Goal: Information Seeking & Learning: Learn about a topic

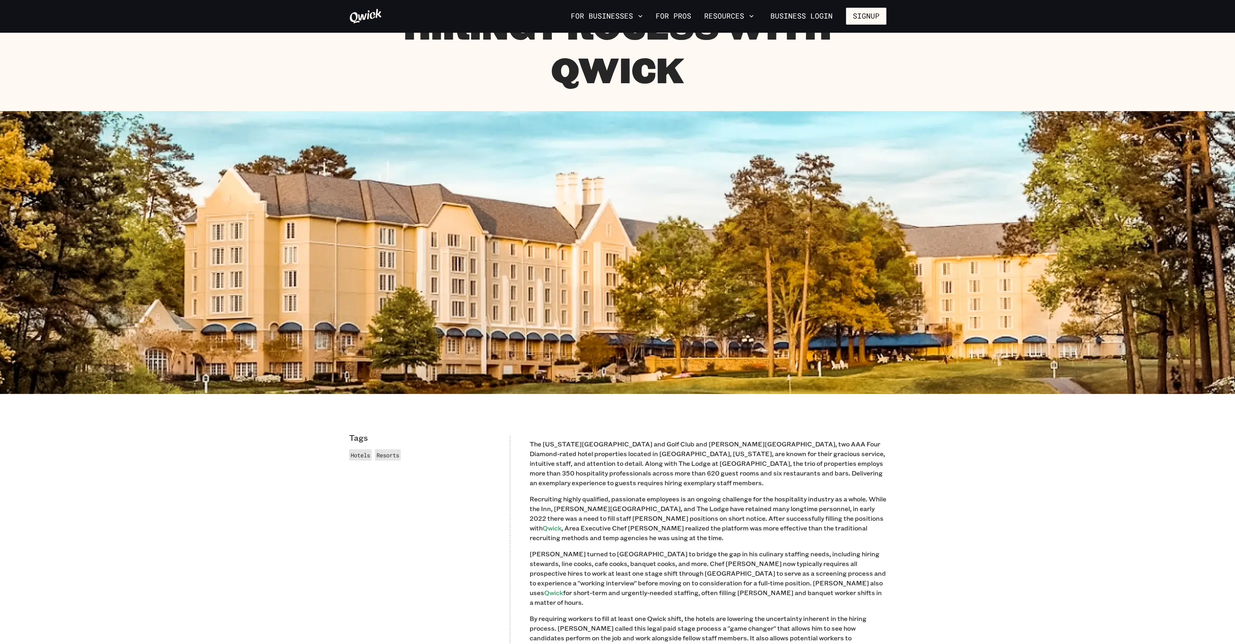
scroll to position [242, 0]
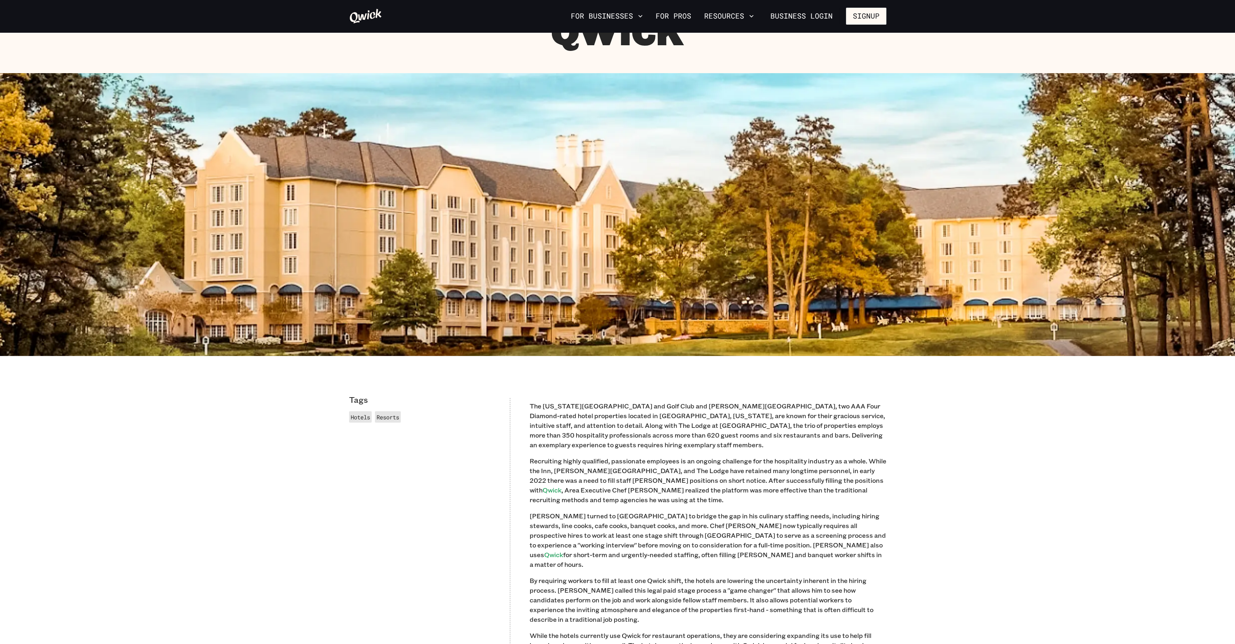
scroll to position [283, 0]
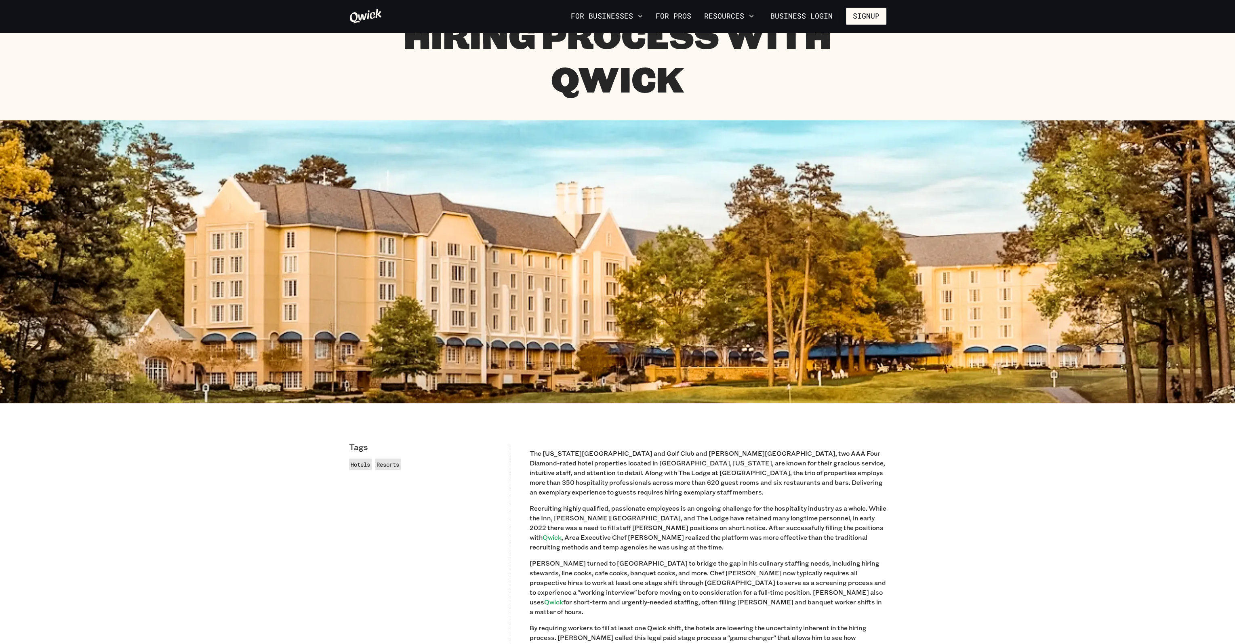
scroll to position [242, 0]
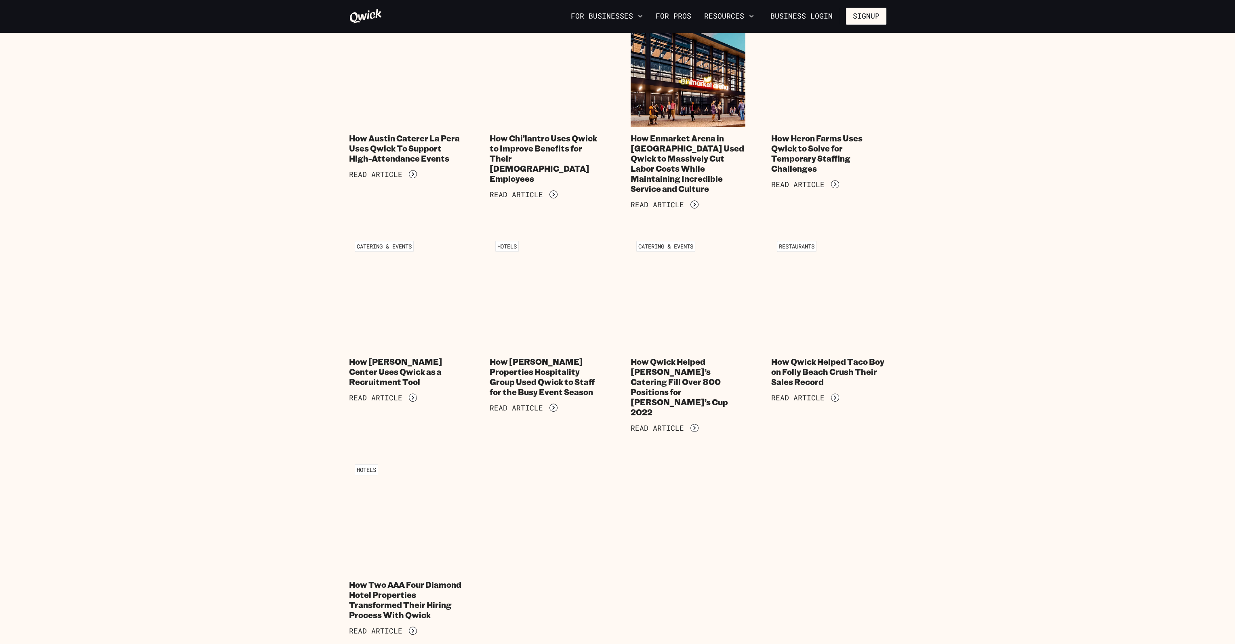
scroll to position [930, 0]
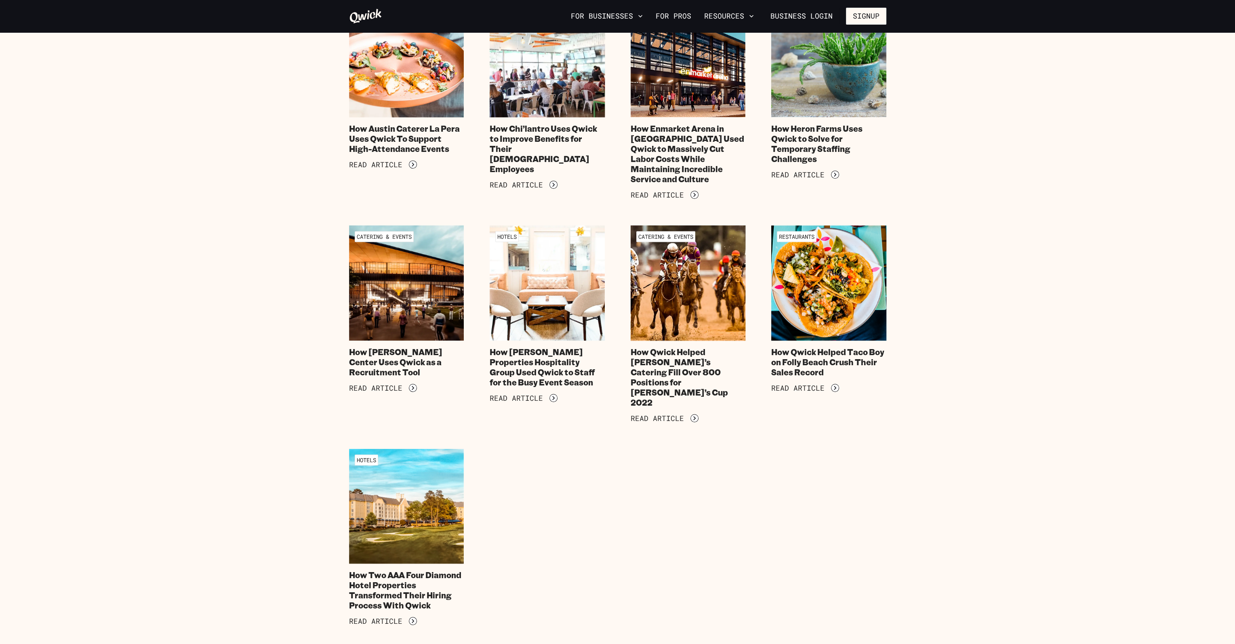
click at [366, 15] on icon at bounding box center [366, 16] width 32 height 15
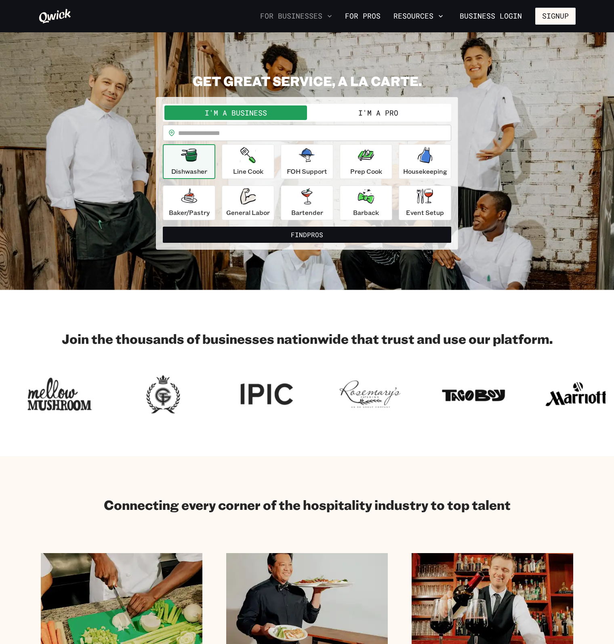
click at [293, 20] on button "For Businesses" at bounding box center [296, 16] width 78 height 14
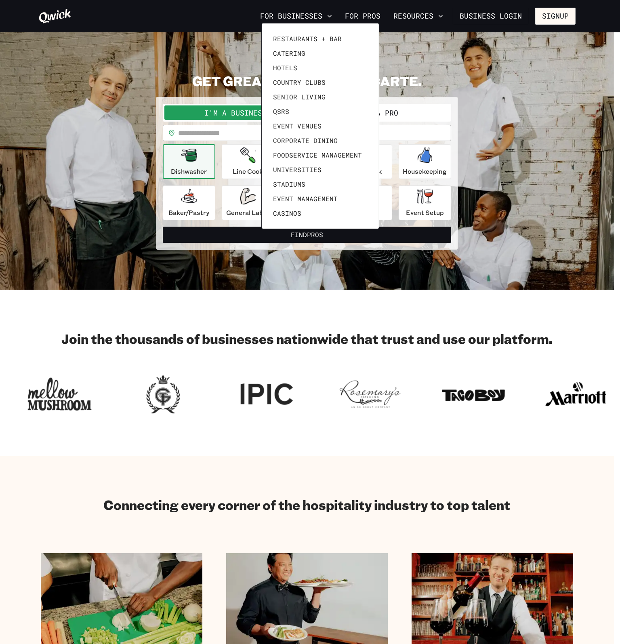
click at [293, 19] on div at bounding box center [310, 322] width 620 height 644
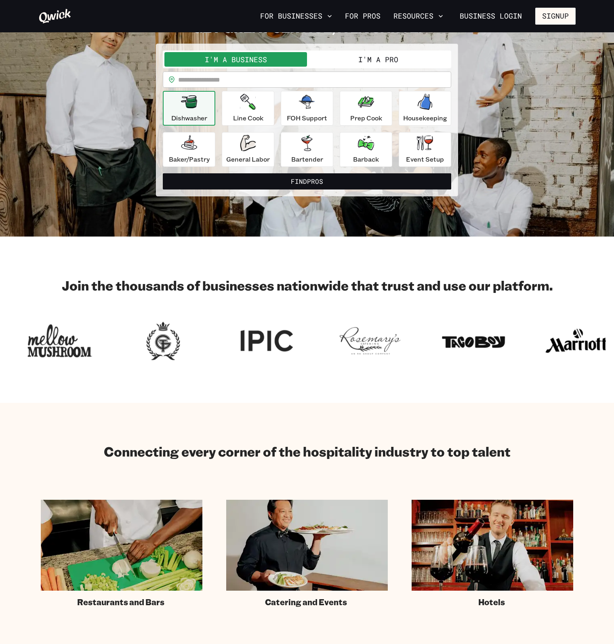
scroll to position [50, 0]
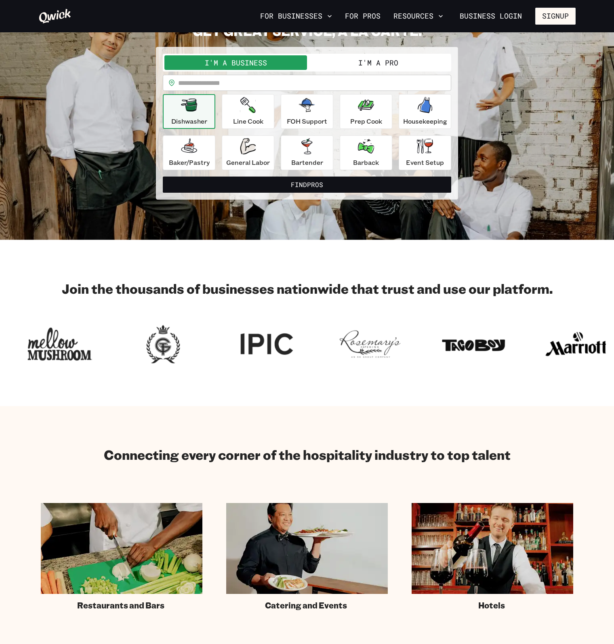
click at [106, 181] on div "**********" at bounding box center [306, 111] width 537 height 177
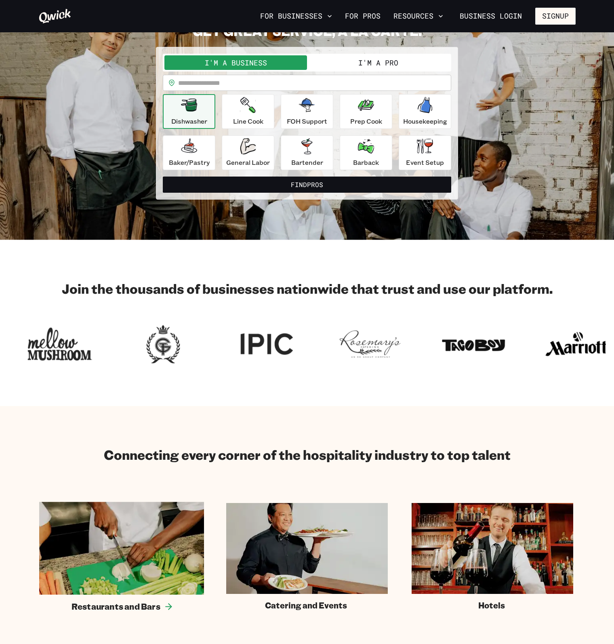
click at [84, 559] on img at bounding box center [121, 548] width 165 height 93
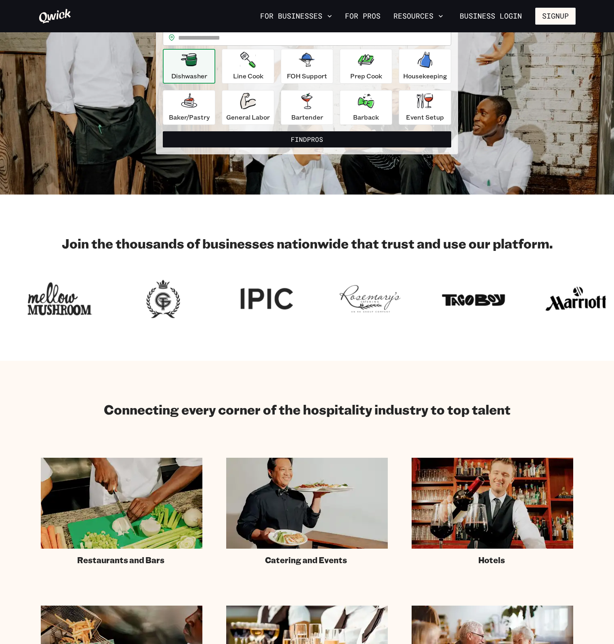
scroll to position [212, 0]
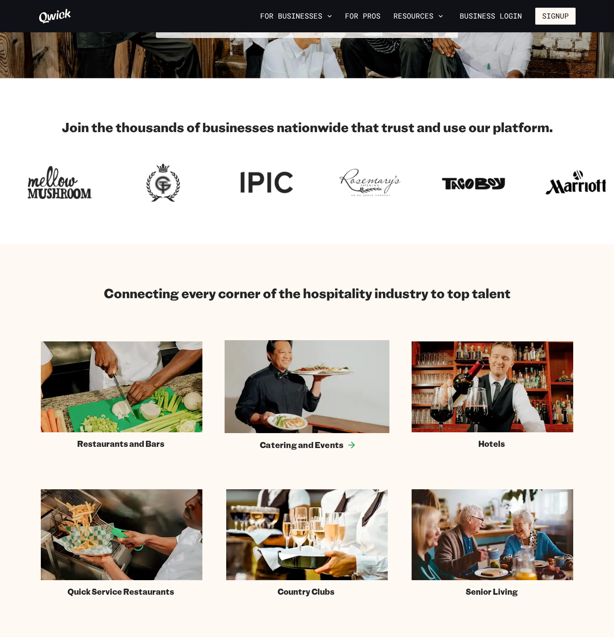
click at [334, 366] on img at bounding box center [307, 386] width 165 height 93
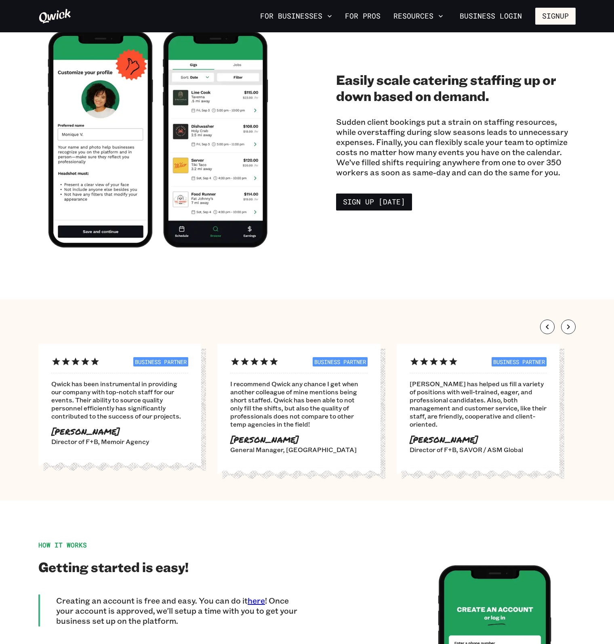
scroll to position [1253, 0]
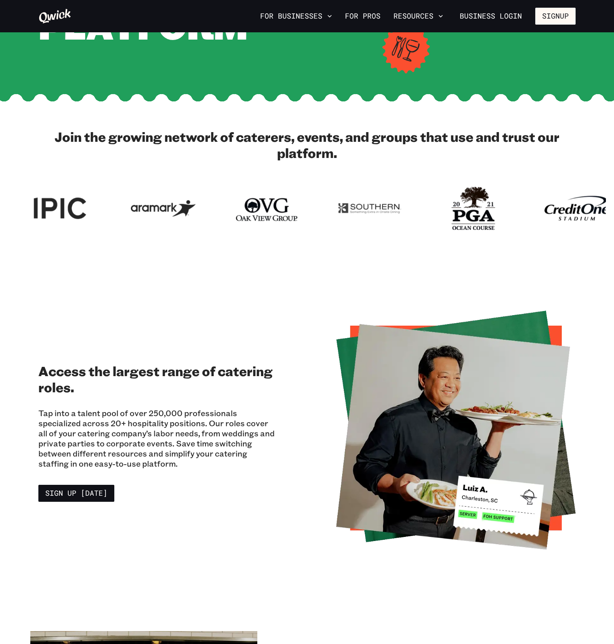
scroll to position [445, 0]
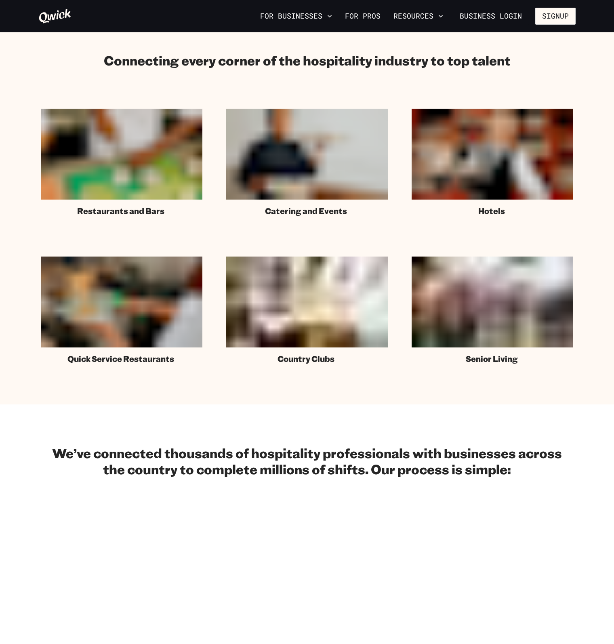
scroll to position [212, 0]
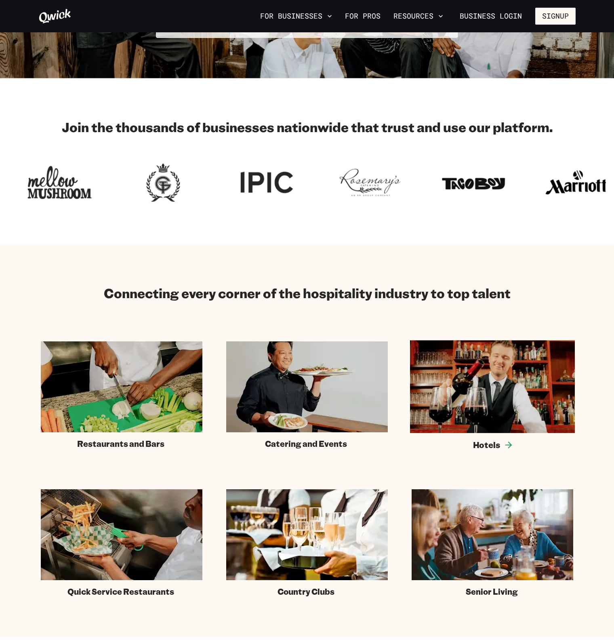
click at [474, 393] on img at bounding box center [492, 386] width 165 height 93
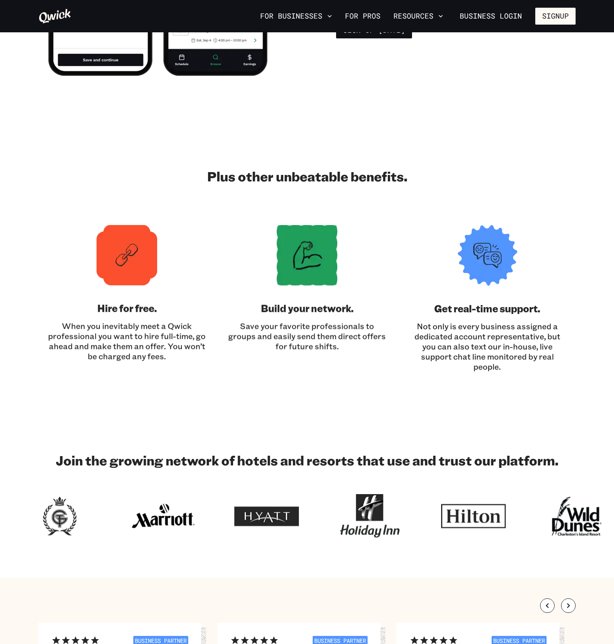
scroll to position [1657, 0]
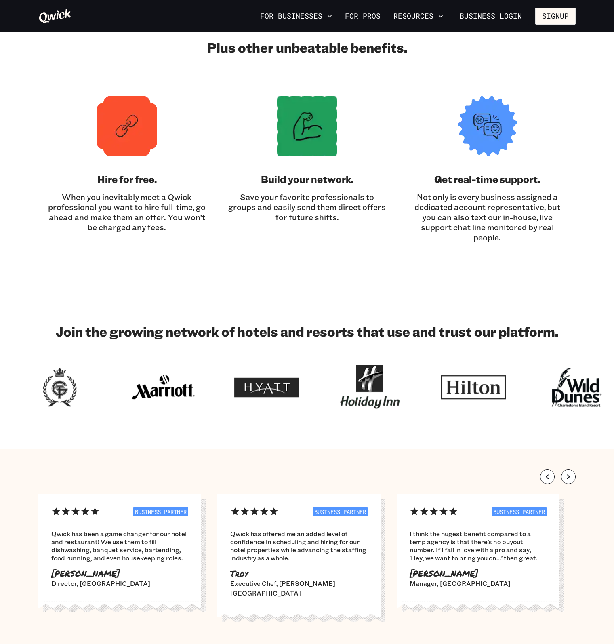
click at [169, 306] on section "Join the growing network of hotels and resorts that use and trust our platform." at bounding box center [307, 366] width 614 height 167
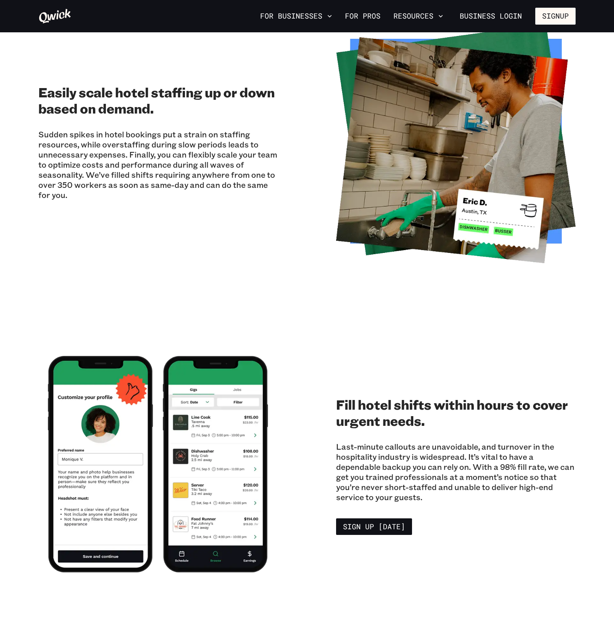
scroll to position [970, 0]
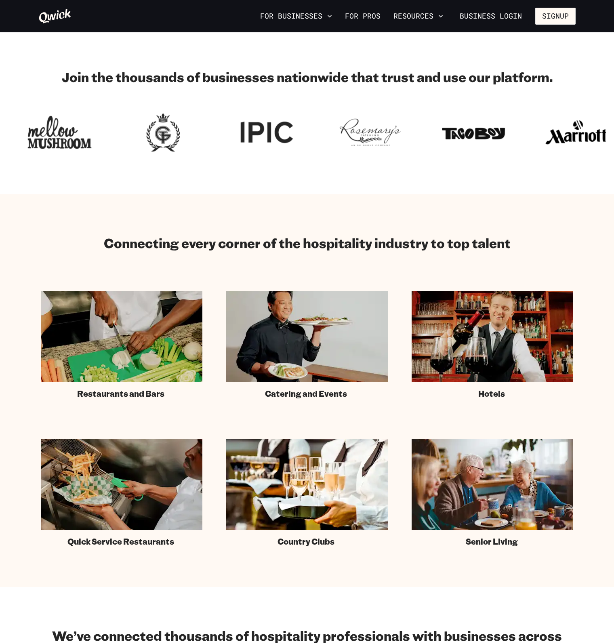
scroll to position [414, 0]
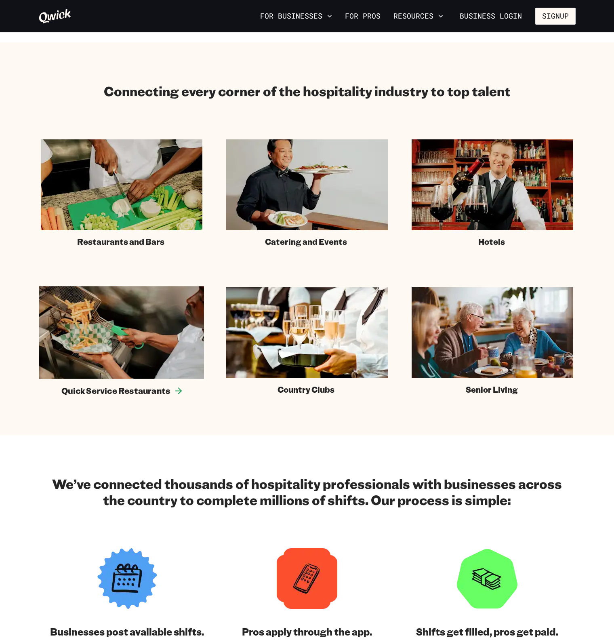
click at [111, 388] on span "Quick Service Restaurants" at bounding box center [115, 391] width 109 height 11
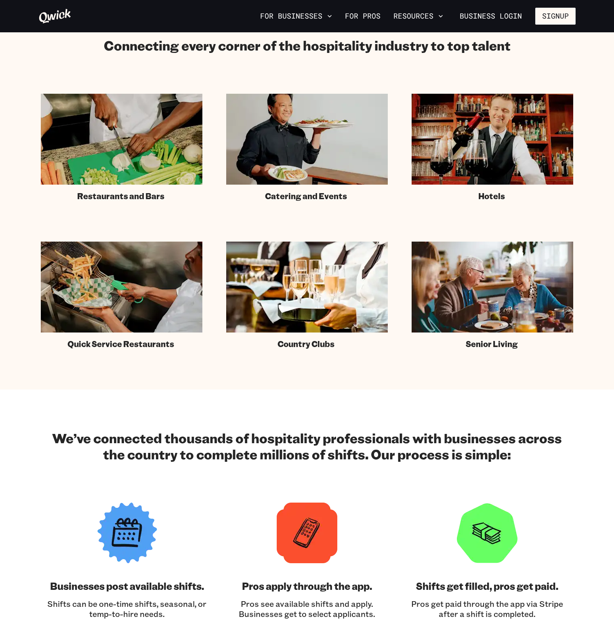
scroll to position [454, 0]
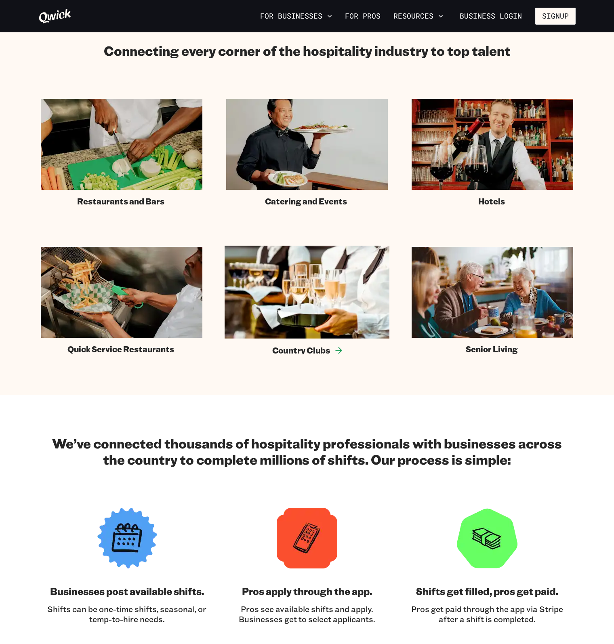
click at [297, 350] on span "Country Clubs" at bounding box center [301, 350] width 58 height 11
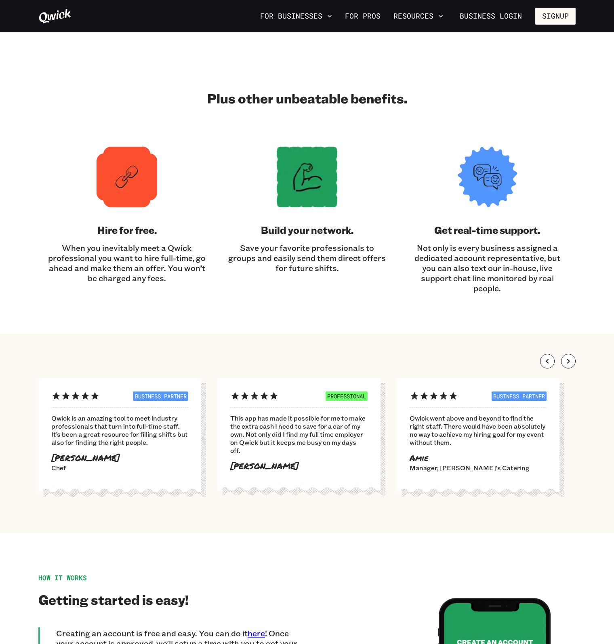
scroll to position [1778, 0]
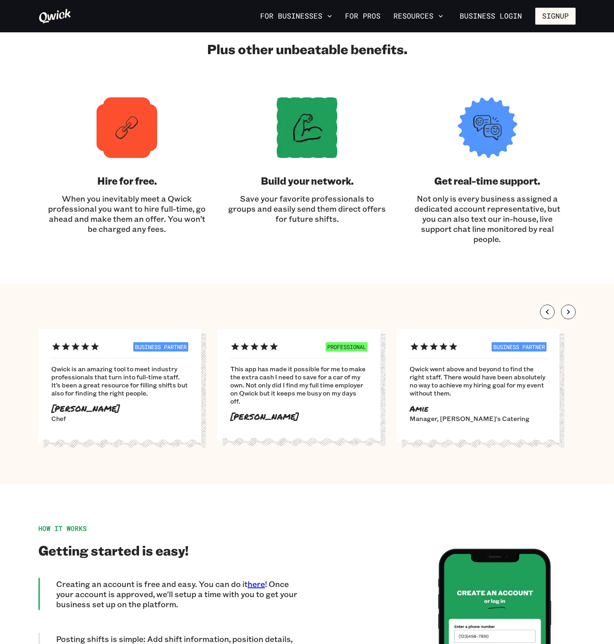
scroll to position [454, 0]
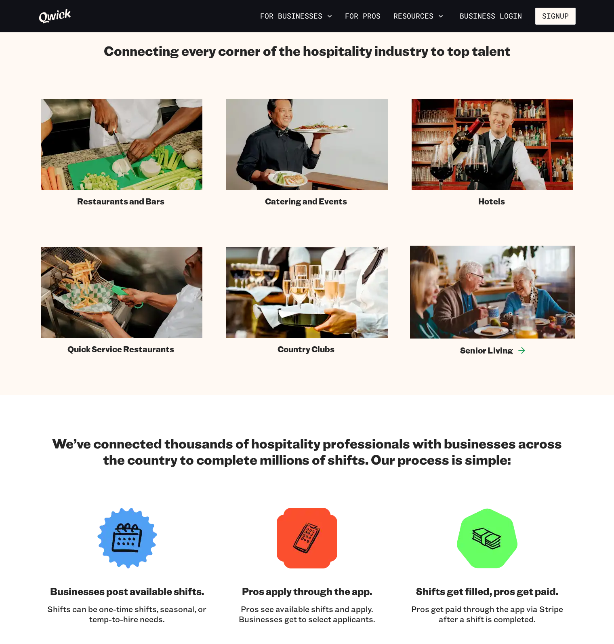
click at [499, 349] on span "Senior Living" at bounding box center [486, 350] width 53 height 11
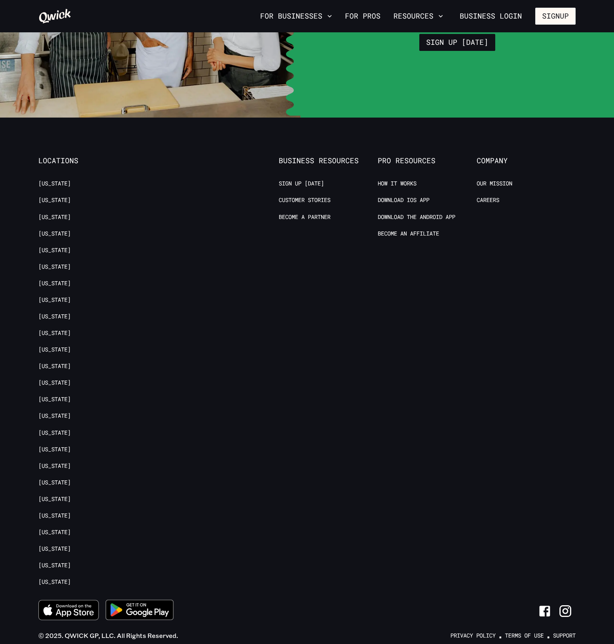
scroll to position [2748, 0]
click at [285, 196] on link "Customer stories" at bounding box center [305, 200] width 52 height 8
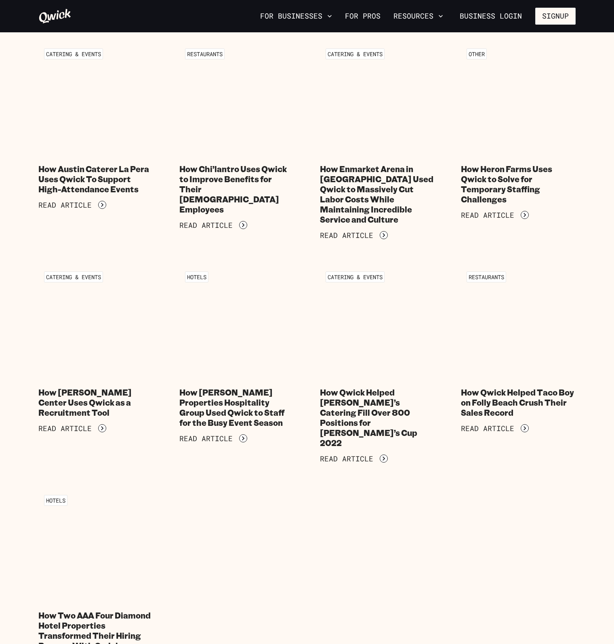
scroll to position [1091, 0]
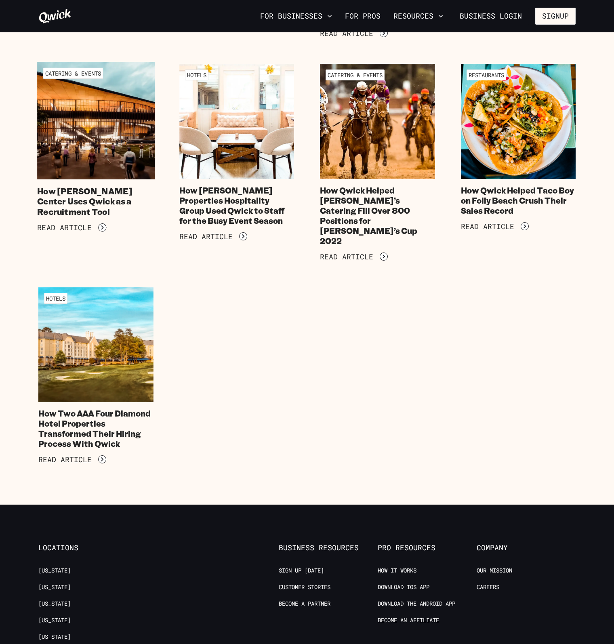
click at [129, 194] on h4 "How Moody Center Uses Qwick as a Recruitment Tool" at bounding box center [95, 201] width 117 height 31
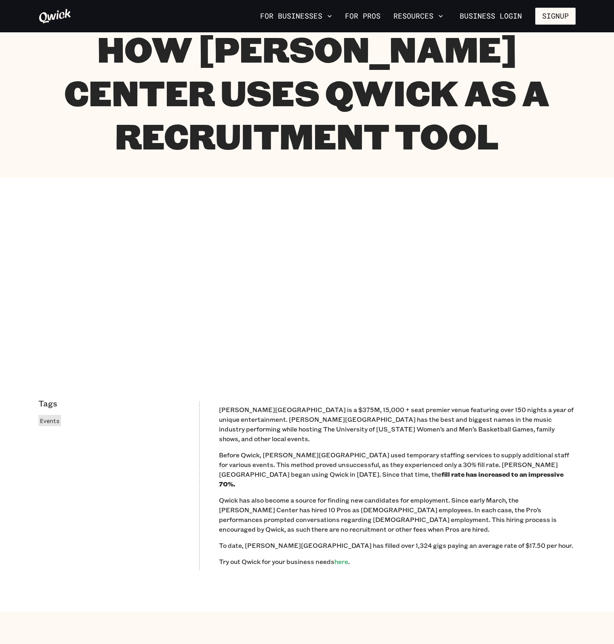
scroll to position [81, 0]
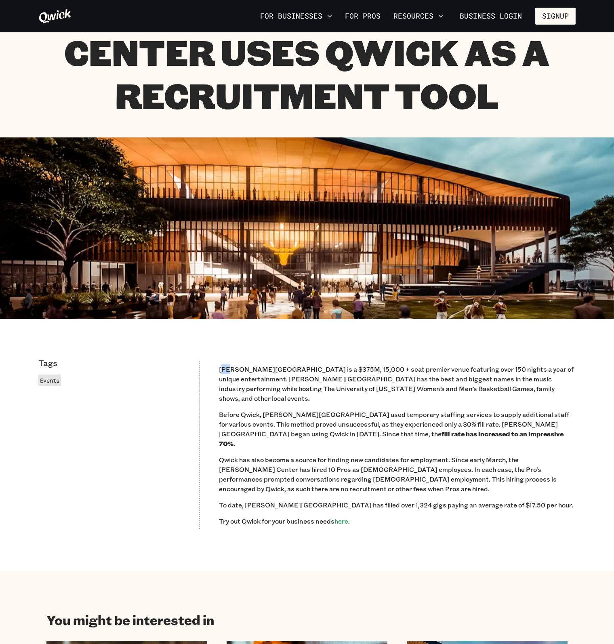
drag, startPoint x: 222, startPoint y: 367, endPoint x: 231, endPoint y: 367, distance: 9.3
click at [231, 367] on p "Moody Center is a $375M, 15,000 + seat premier venue featuring over 150 nights …" at bounding box center [397, 384] width 357 height 39
drag, startPoint x: 219, startPoint y: 370, endPoint x: 413, endPoint y: 369, distance: 194.0
click at [413, 369] on p "Moody Center is a $375M, 15,000 + seat premier venue featuring over 150 nights …" at bounding box center [397, 384] width 357 height 39
copy p "Moody Center is a $375M, 15,000 + seat premier venue featuring"
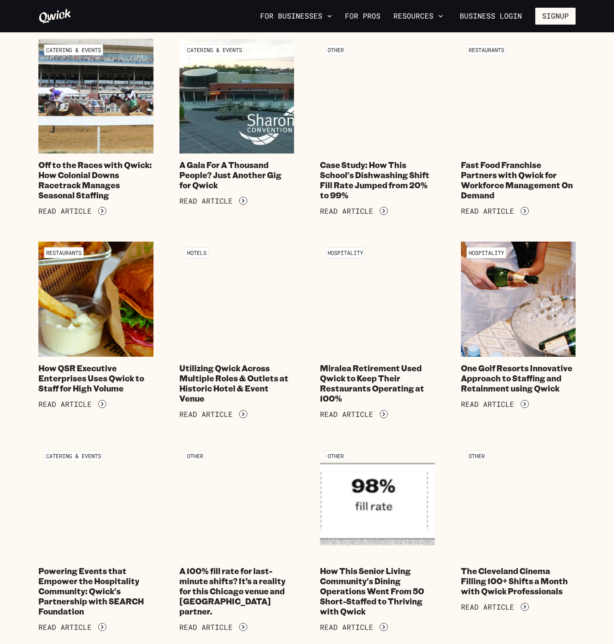
scroll to position [1091, 0]
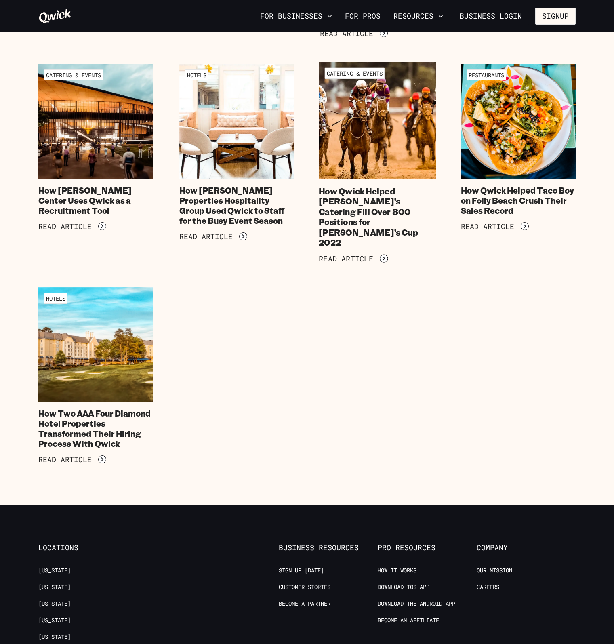
click at [361, 212] on h4 "How Qwick Helped Rosemary’s Catering Fill Over 800 Positions for Breeder’s Cup …" at bounding box center [377, 217] width 117 height 62
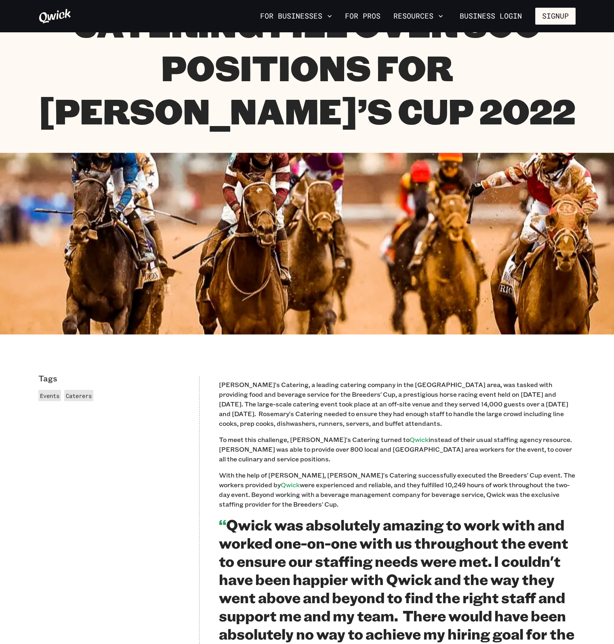
scroll to position [162, 0]
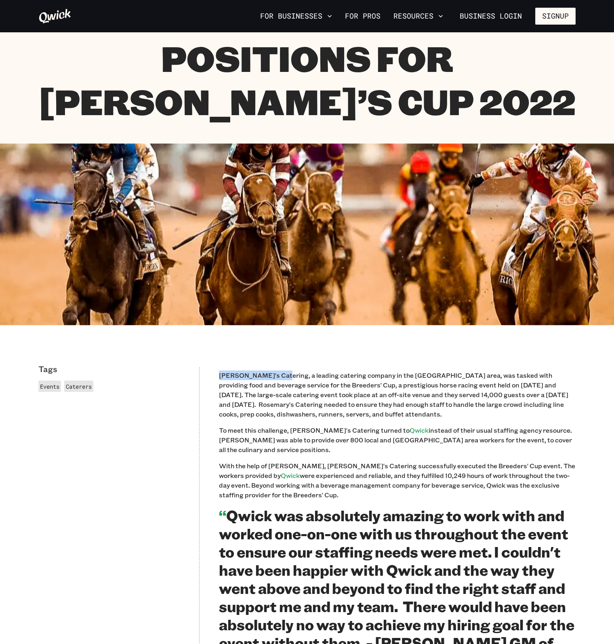
drag, startPoint x: 220, startPoint y: 333, endPoint x: 282, endPoint y: 336, distance: 62.7
click at [282, 371] on p "Rosemary's Catering, a leading catering company in the Louisville area, was tas…" at bounding box center [397, 395] width 357 height 48
copy p "Rosemary's Catering"
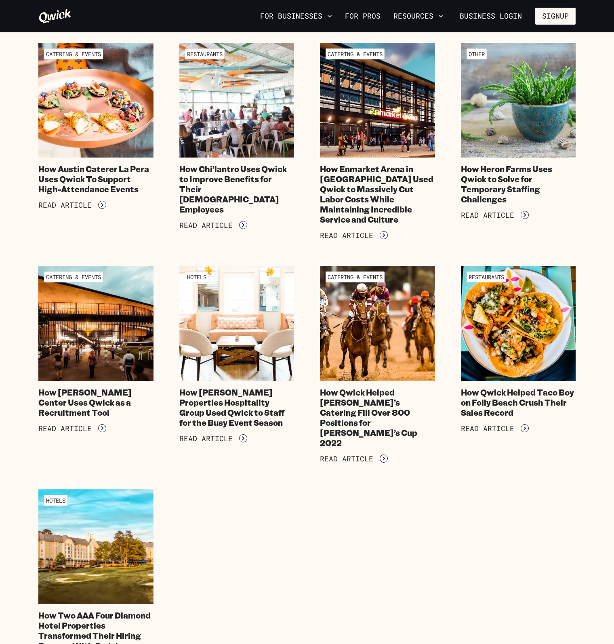
scroll to position [1452, 0]
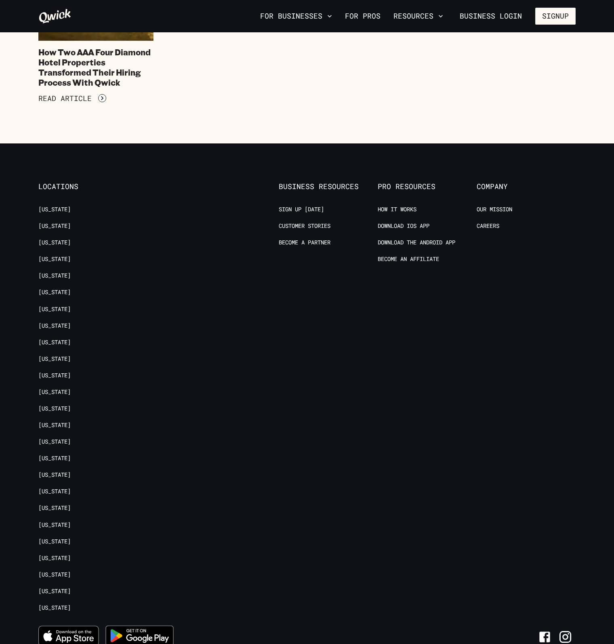
click at [278, 327] on div at bounding box center [207, 401] width 141 height 438
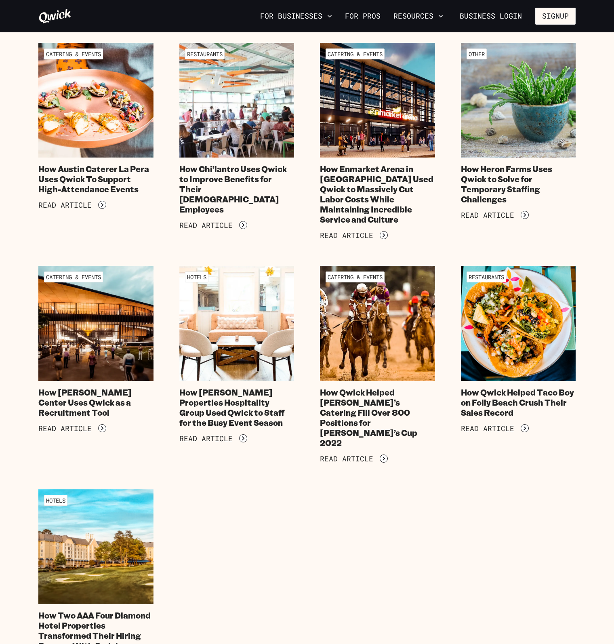
scroll to position [887, 0]
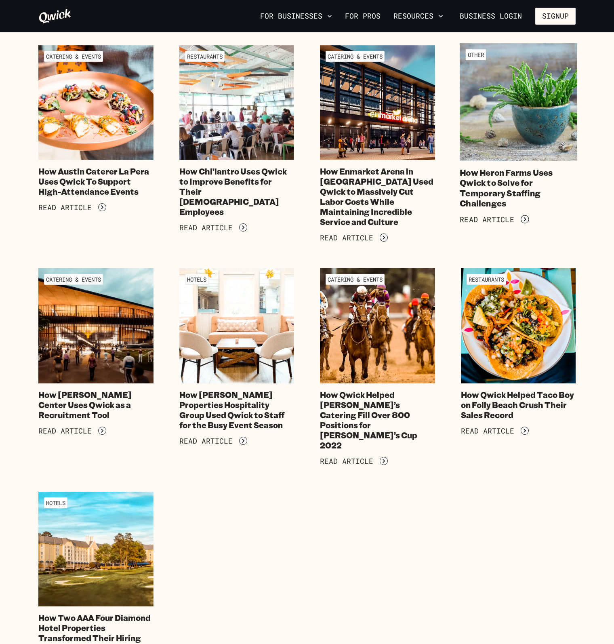
click at [511, 191] on h4 "How Heron Farms Uses Qwick to Solve for Temporary Staffing Challenges" at bounding box center [518, 187] width 117 height 41
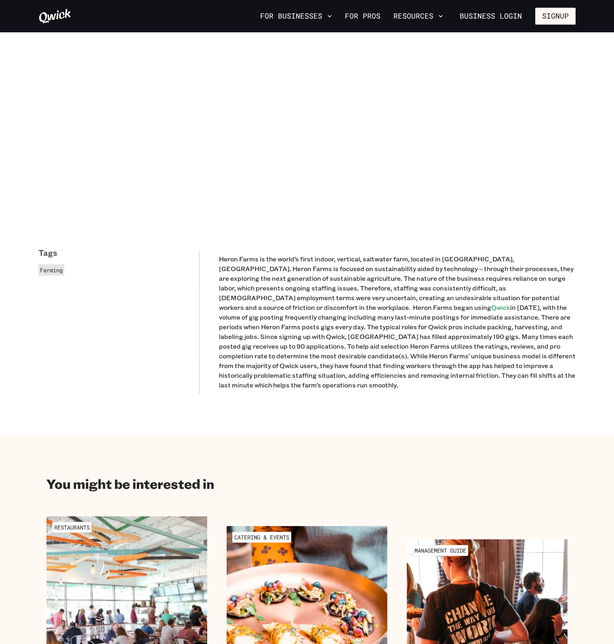
scroll to position [242, 0]
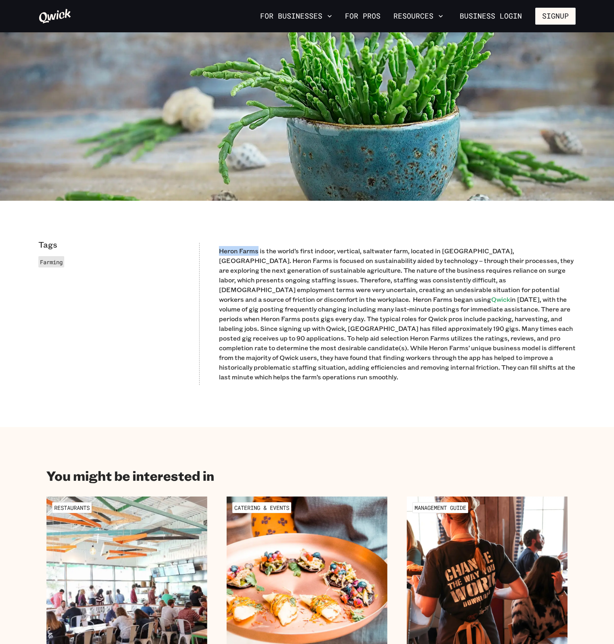
drag, startPoint x: 219, startPoint y: 249, endPoint x: 257, endPoint y: 254, distance: 37.9
click at [257, 254] on p "Heron Farms is the world’s first indoor, vertical, saltwater farm, located in C…" at bounding box center [397, 314] width 357 height 136
copy p "Heron Farms"
click at [234, 276] on p "Heron Farms is the world’s first indoor, vertical, saltwater farm, located in C…" at bounding box center [397, 314] width 357 height 136
drag, startPoint x: 220, startPoint y: 252, endPoint x: 485, endPoint y: 249, distance: 265.5
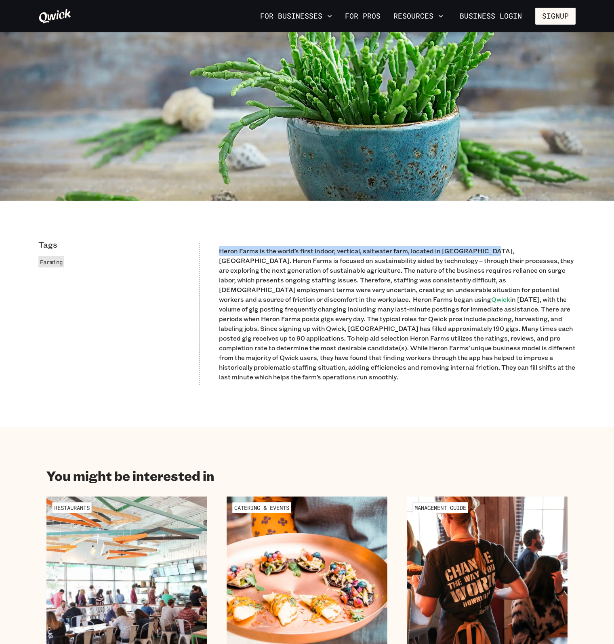
click at [485, 249] on p "Heron Farms is the world’s first indoor, vertical, saltwater farm, located in C…" at bounding box center [397, 314] width 357 height 136
copy p "Heron Farms is the world’s first indoor, vertical, saltwater farm, located in C…"
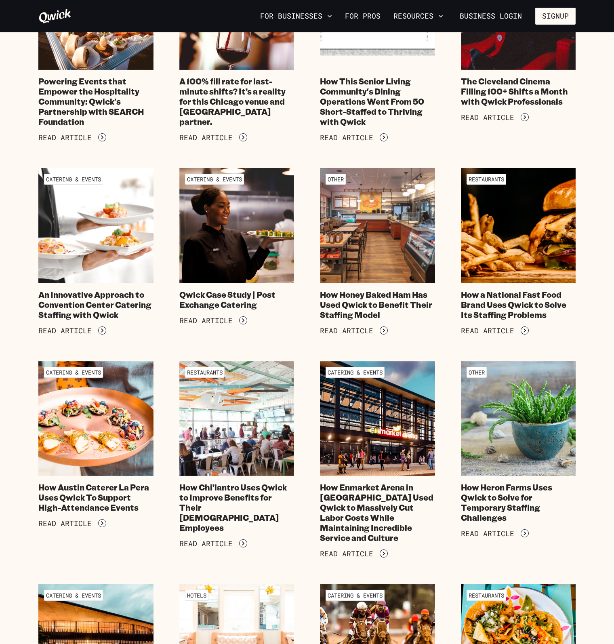
scroll to position [563, 0]
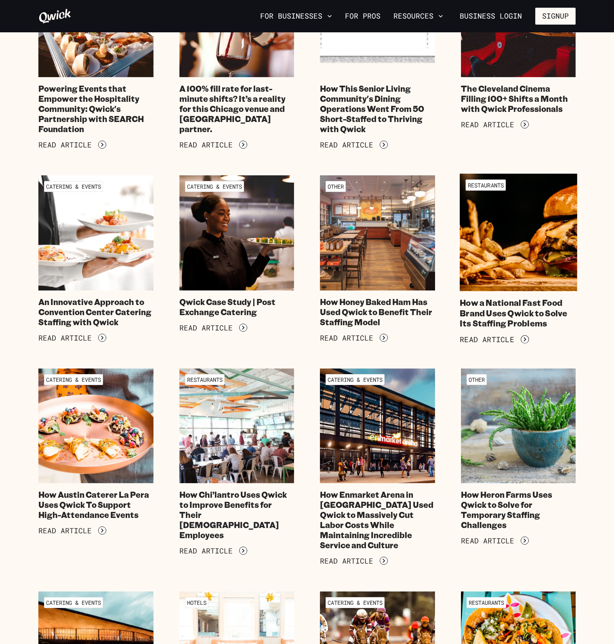
click at [507, 324] on h4 "How a National Fast Food Brand Uses Qwick to Solve Its Staffing Problems" at bounding box center [518, 313] width 117 height 31
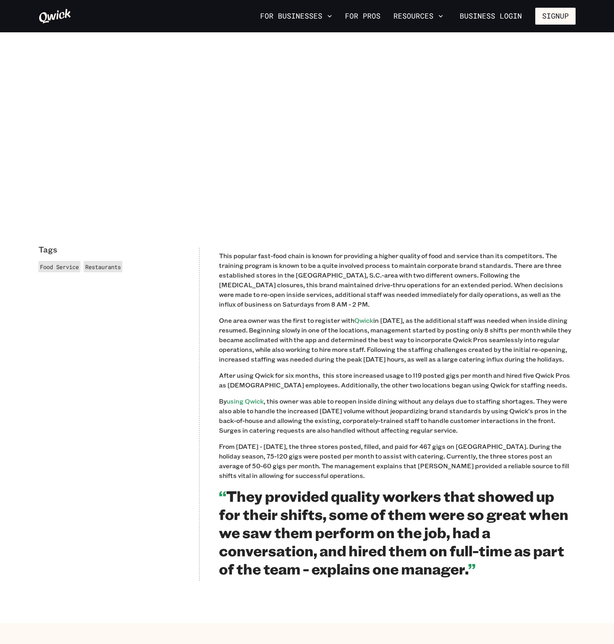
scroll to position [242, 0]
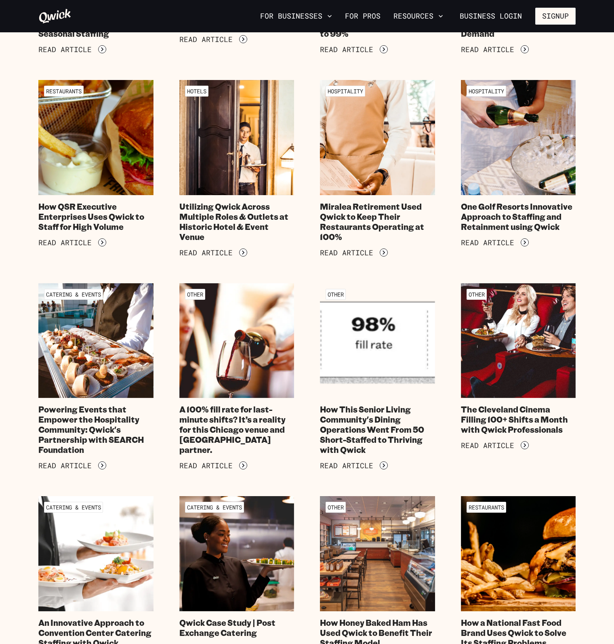
scroll to position [563, 0]
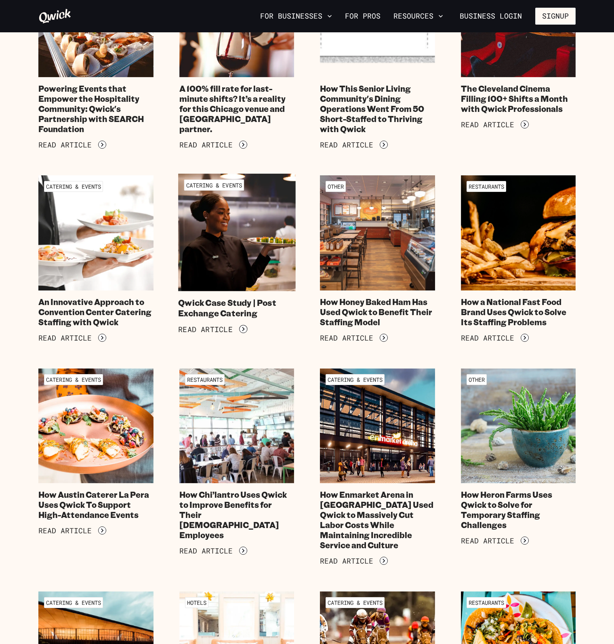
click at [191, 310] on h4 "Qwick Case Study | Post Exchange Catering" at bounding box center [236, 308] width 117 height 21
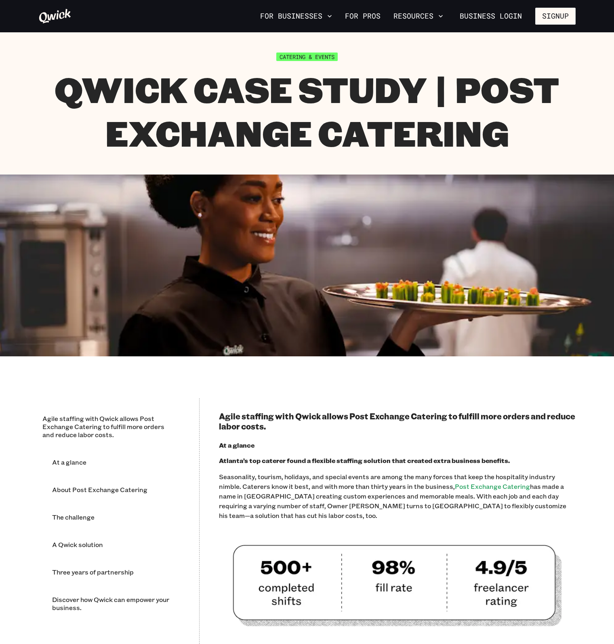
scroll to position [563, 0]
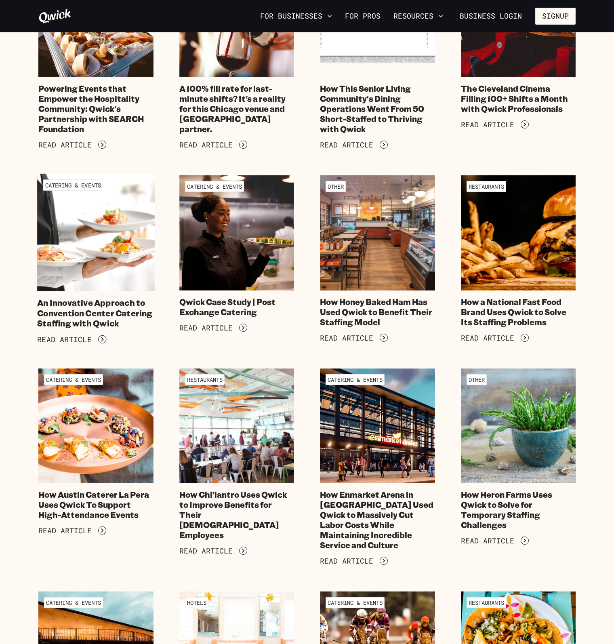
click at [60, 310] on h4 "An Innovative Approach to Convention Center Catering Staffing with Qwick" at bounding box center [95, 313] width 117 height 31
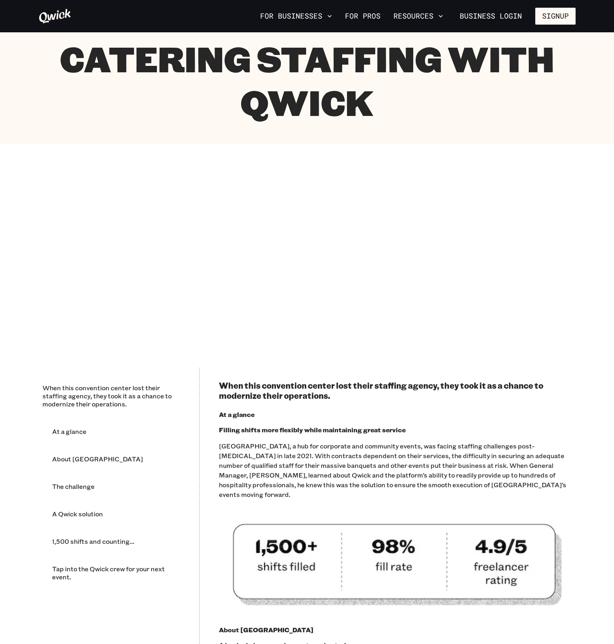
scroll to position [202, 0]
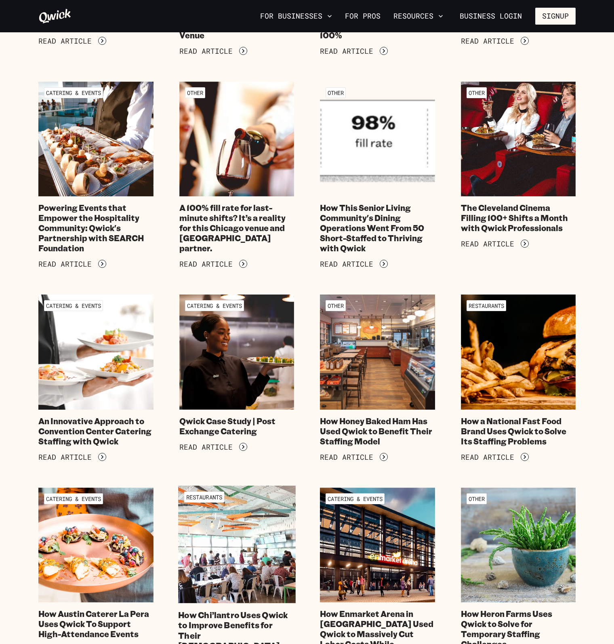
scroll to position [442, 0]
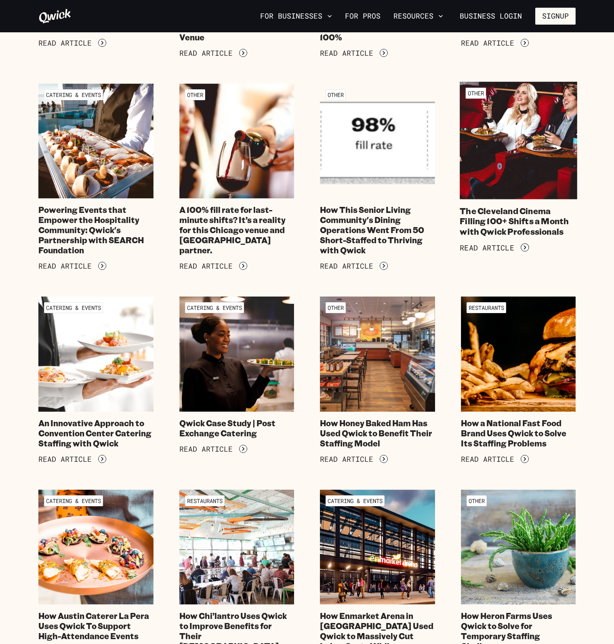
click at [489, 213] on h4 "The Cleveland Cinema Filling 100+ Shifts a Month with Qwick Professionals" at bounding box center [518, 221] width 117 height 31
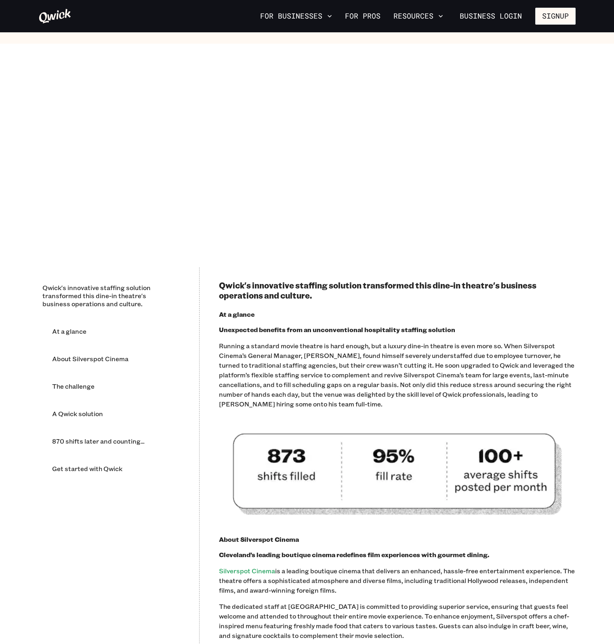
scroll to position [283, 0]
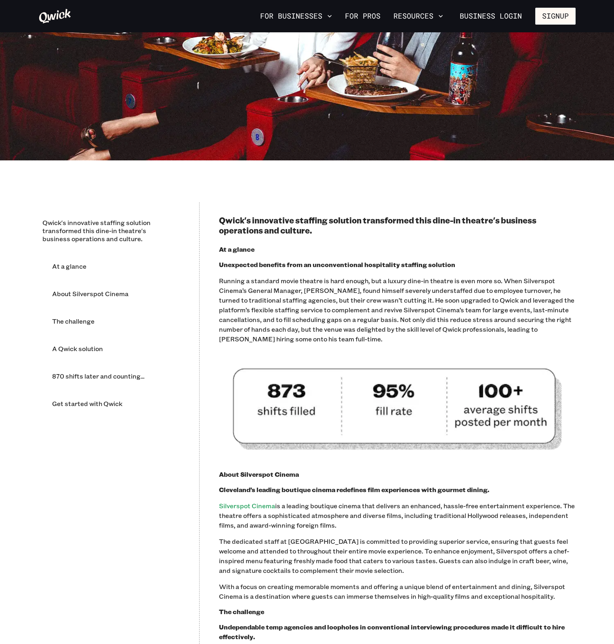
scroll to position [442, 0]
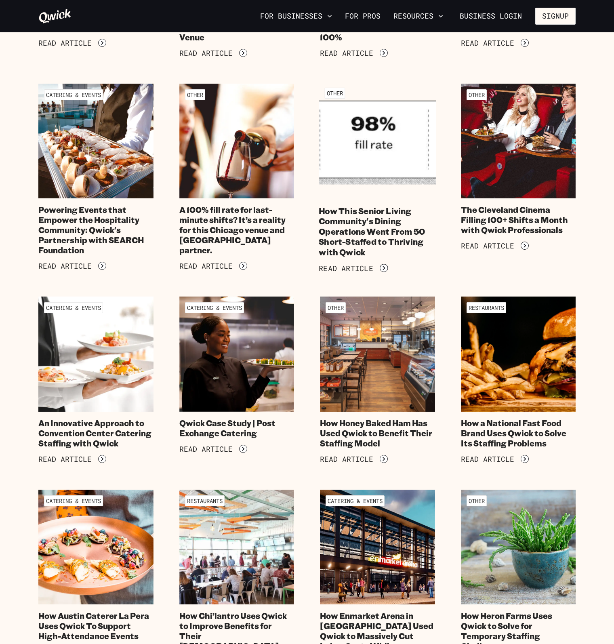
click at [381, 244] on h4 "How This Senior Living Community's Dining Operations Went From 50 Short-Staffed…" at bounding box center [377, 232] width 117 height 52
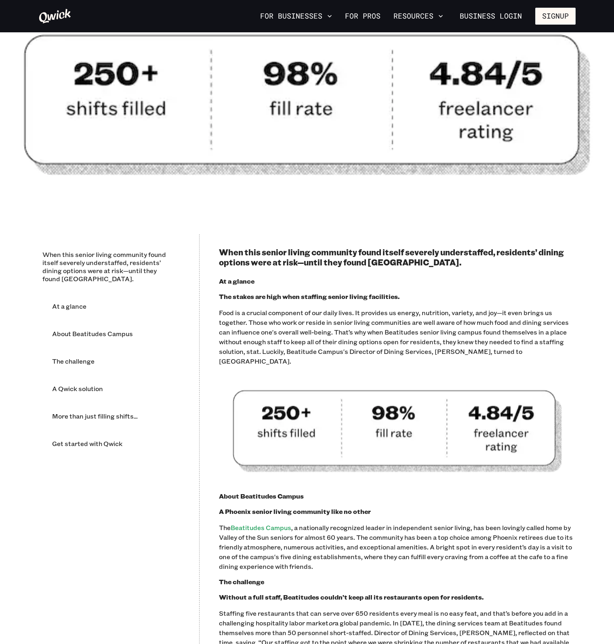
scroll to position [323, 0]
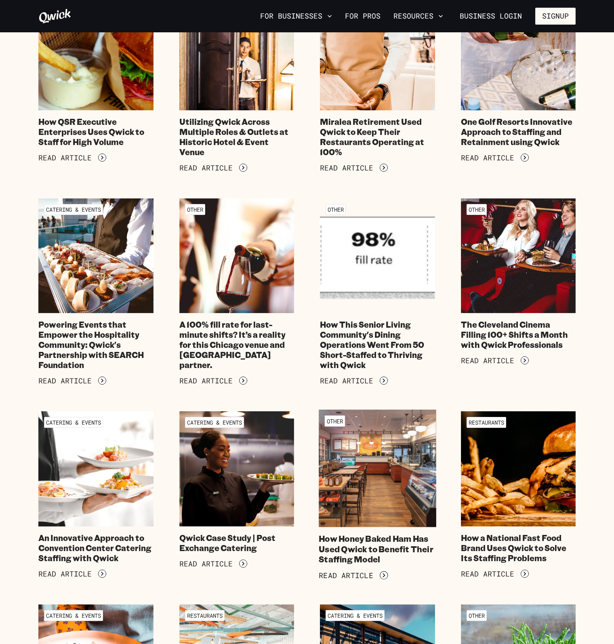
scroll to position [321, 0]
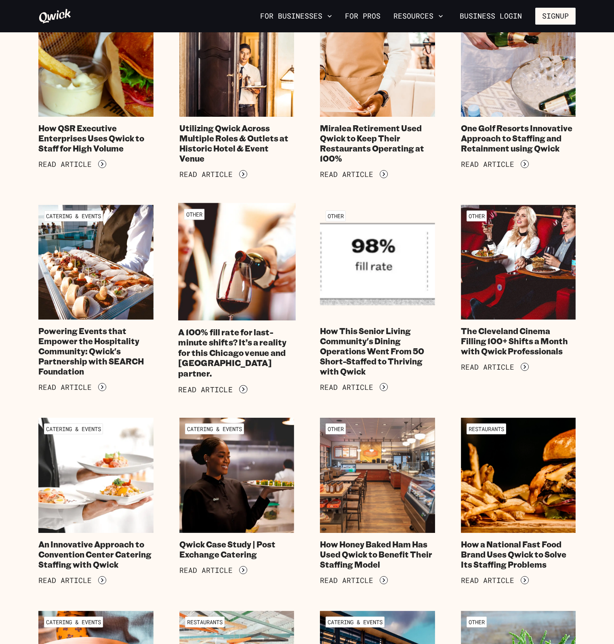
click at [268, 350] on h4 "A 100% fill rate for last-minute shifts? It’s a reality for this Chicago venue …" at bounding box center [236, 353] width 117 height 52
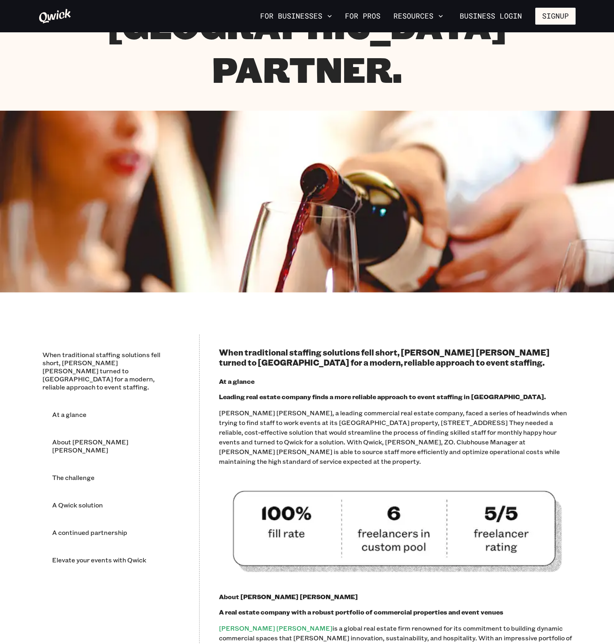
scroll to position [283, 0]
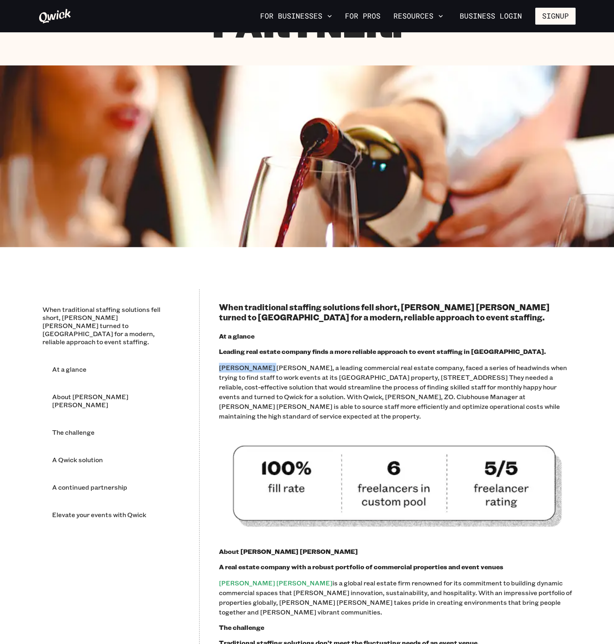
drag, startPoint x: 220, startPoint y: 324, endPoint x: 267, endPoint y: 323, distance: 47.3
click at [267, 363] on p "Tishman Speyer, a leading commercial real estate company, faced a series of hea…" at bounding box center [397, 392] width 357 height 58
copy p "Tishman Speyer"
click at [224, 579] on link "Tishman Speyer" at bounding box center [276, 583] width 114 height 8
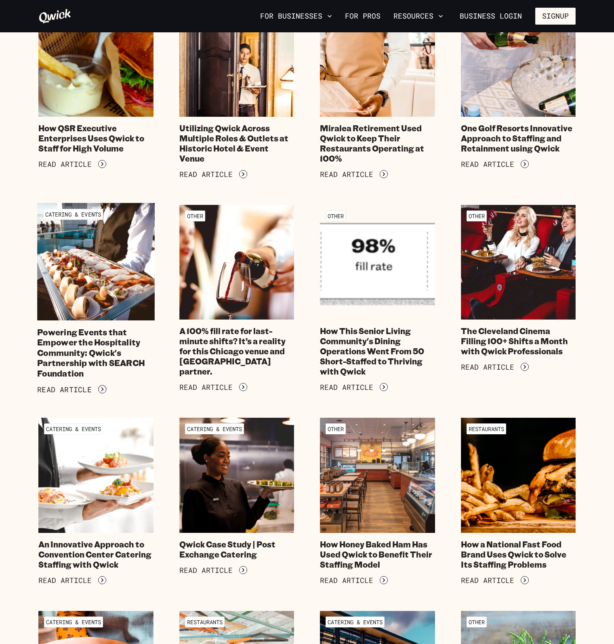
click at [81, 339] on h4 "Powering Events that Empower the Hospitality Community: Qwick's Partnership wit…" at bounding box center [95, 353] width 117 height 52
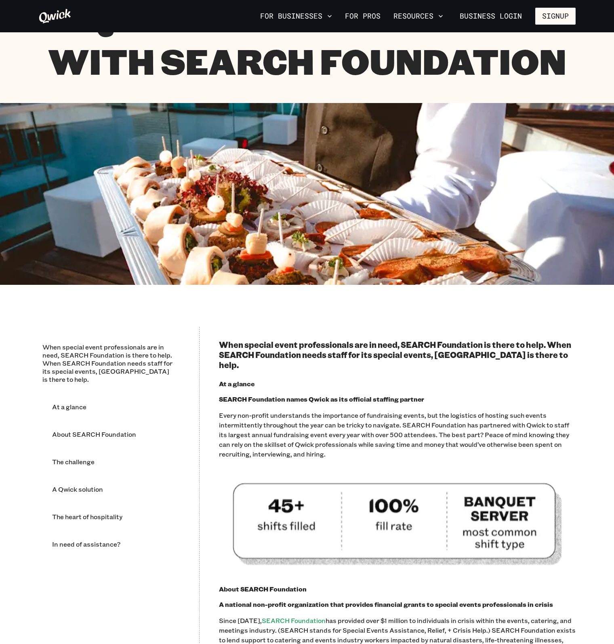
scroll to position [364, 0]
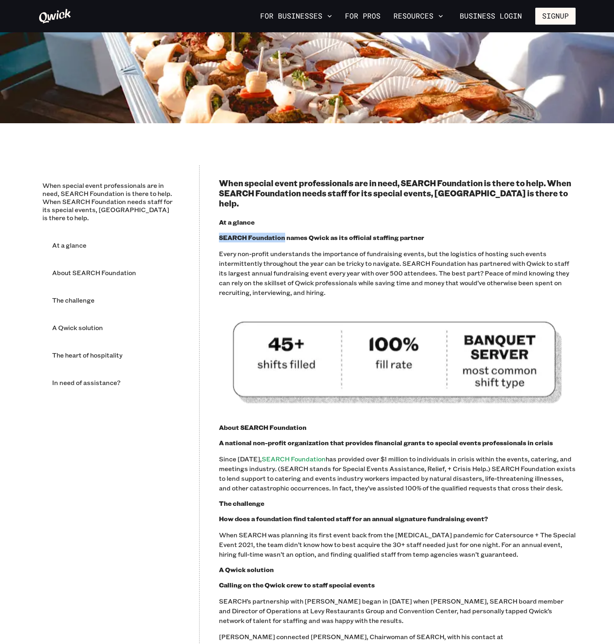
drag, startPoint x: 220, startPoint y: 228, endPoint x: 285, endPoint y: 231, distance: 64.7
click at [285, 233] on b "SEARCH Foundation names Qwick as its official staffing partner" at bounding box center [321, 237] width 205 height 8
copy b "SEARCH Foundation"
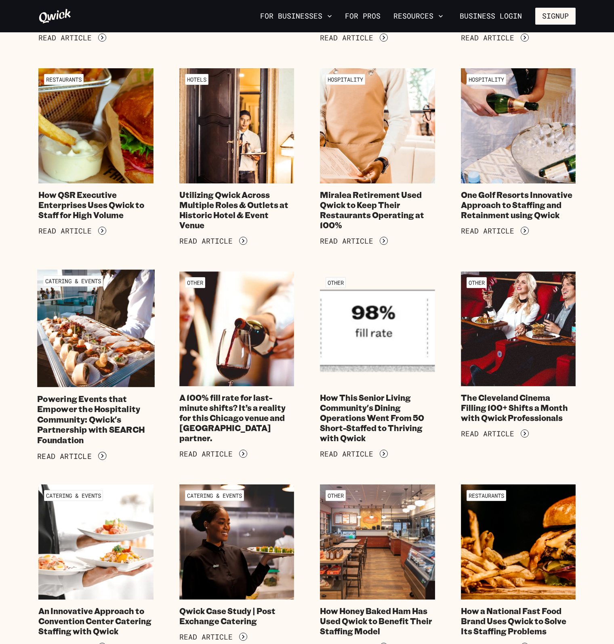
scroll to position [240, 0]
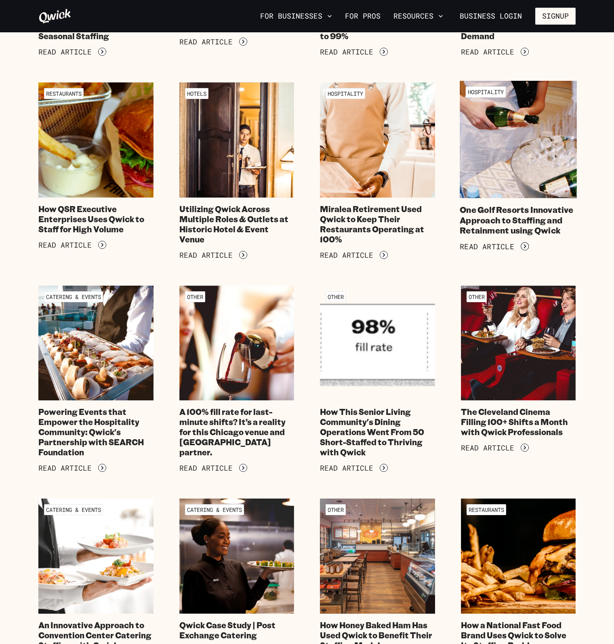
click at [482, 225] on h4 "One Golf Resorts Innovative Approach to Staffing and Retainment using Qwick" at bounding box center [518, 220] width 117 height 31
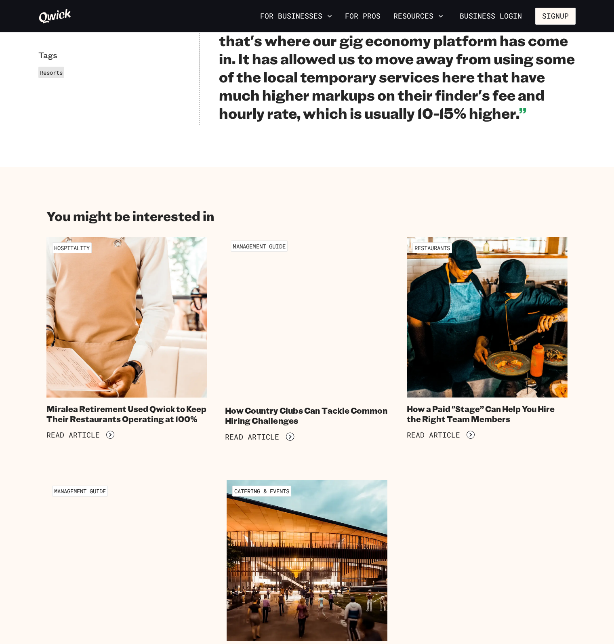
scroll to position [768, 0]
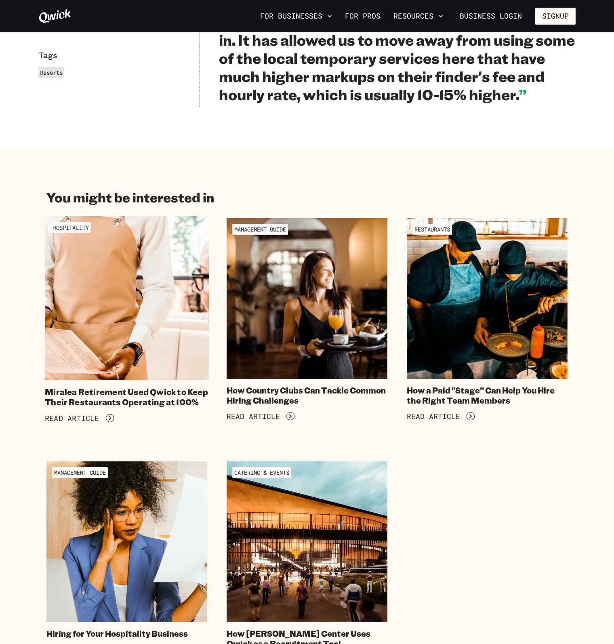
click at [116, 390] on h4 "Miralea Retirement Used Qwick to Keep Their Restaurants Operating at 100%" at bounding box center [127, 397] width 164 height 21
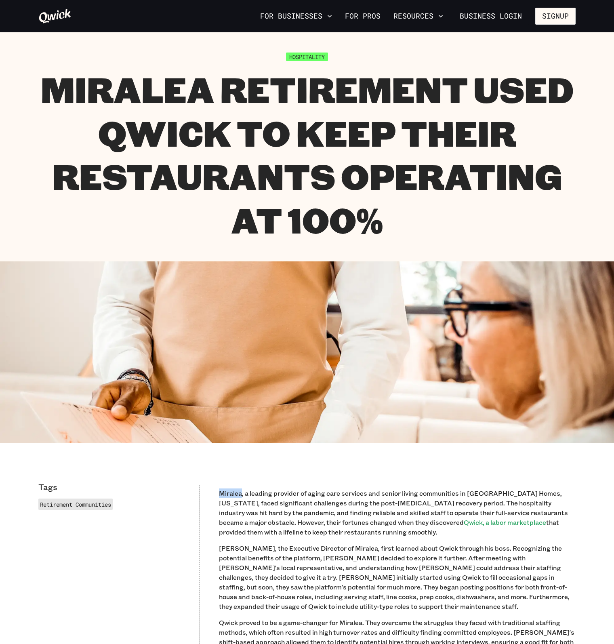
drag, startPoint x: 220, startPoint y: 492, endPoint x: 241, endPoint y: 498, distance: 21.6
click at [241, 498] on p "Miralea, a leading provider of aging care services and senior living communitie…" at bounding box center [397, 513] width 357 height 48
copy p "Miralea"
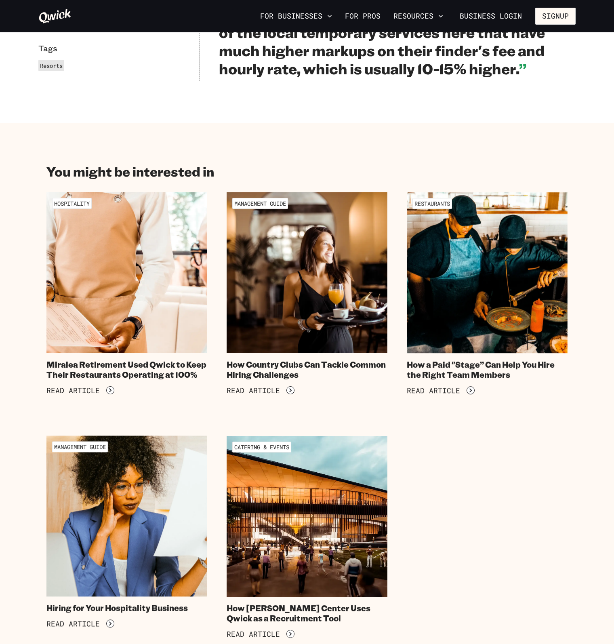
scroll to position [808, 0]
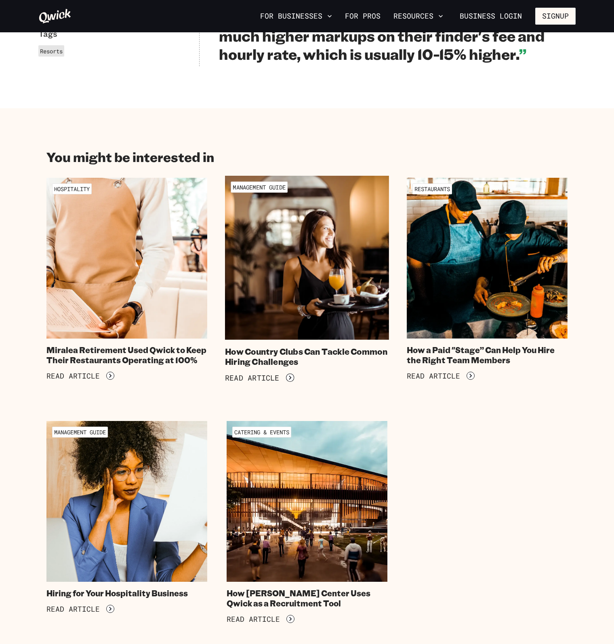
click at [231, 346] on h4 "How Country Clubs Can Tackle Common Hiring Challenges" at bounding box center [307, 356] width 164 height 21
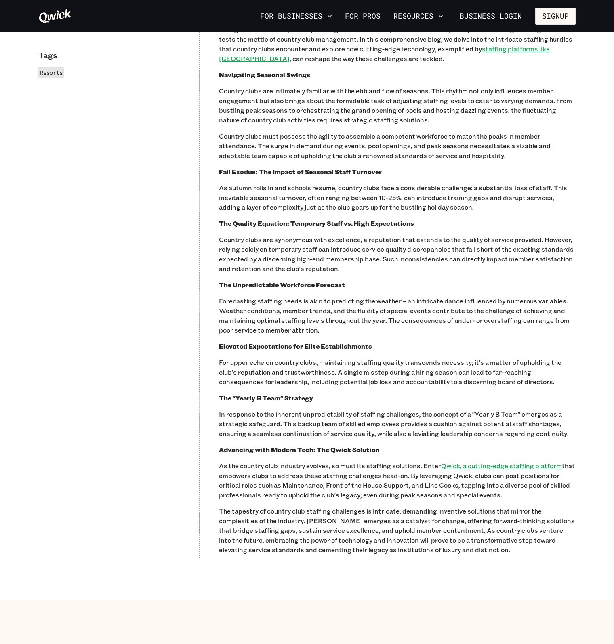
scroll to position [525, 0]
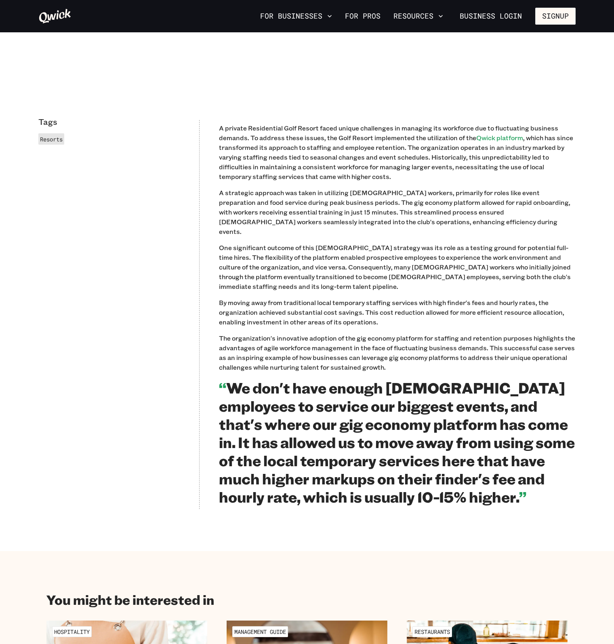
scroll to position [364, 0]
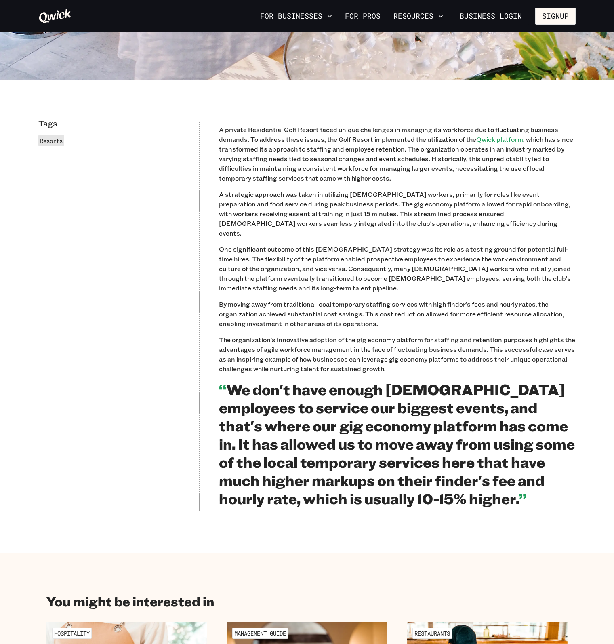
scroll to position [240, 0]
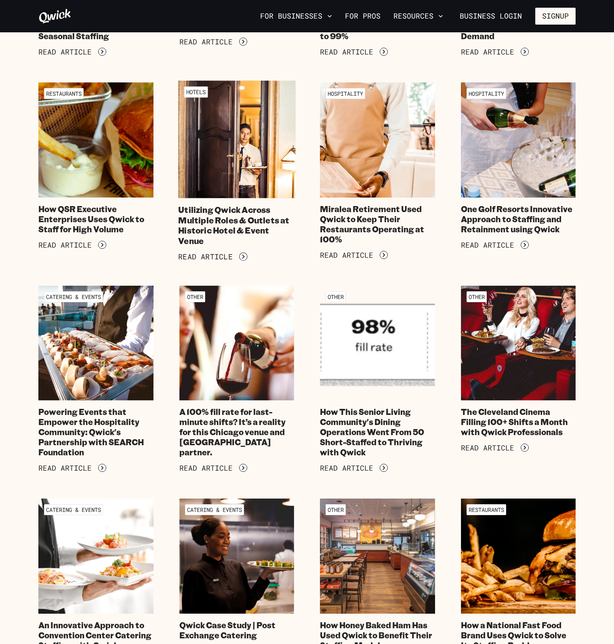
click at [245, 214] on h4 "Utilizing Qwick Across Multiple Roles & Outlets at Historic Hotel & Event Venue" at bounding box center [236, 225] width 117 height 41
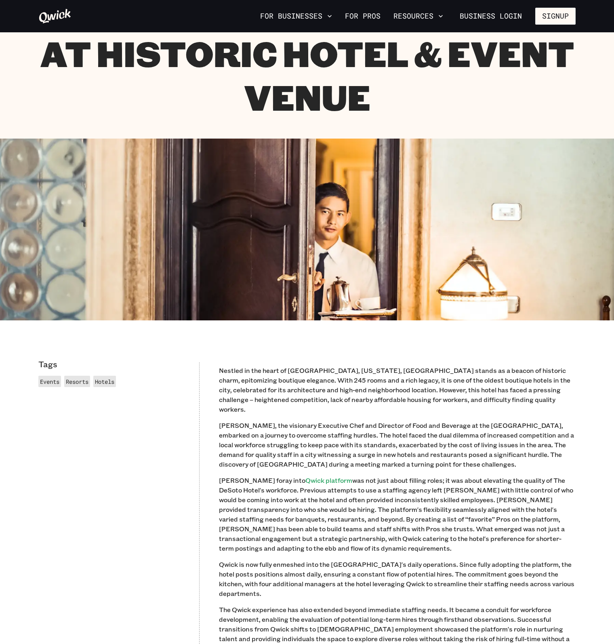
scroll to position [40, 0]
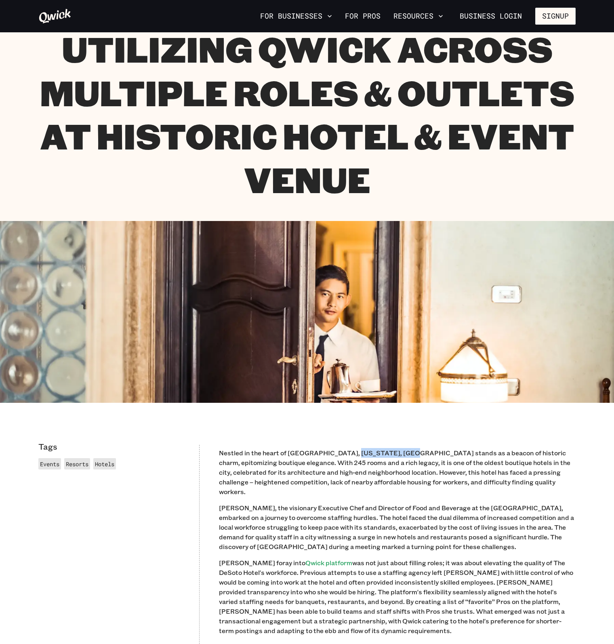
drag, startPoint x: 347, startPoint y: 450, endPoint x: 400, endPoint y: 453, distance: 53.4
click at [400, 453] on p "Nestled in the heart of Savannah, Georgia, The DeSoto Hotel stands as a beacon …" at bounding box center [397, 472] width 357 height 48
copy p "The DeSoto Hotel"
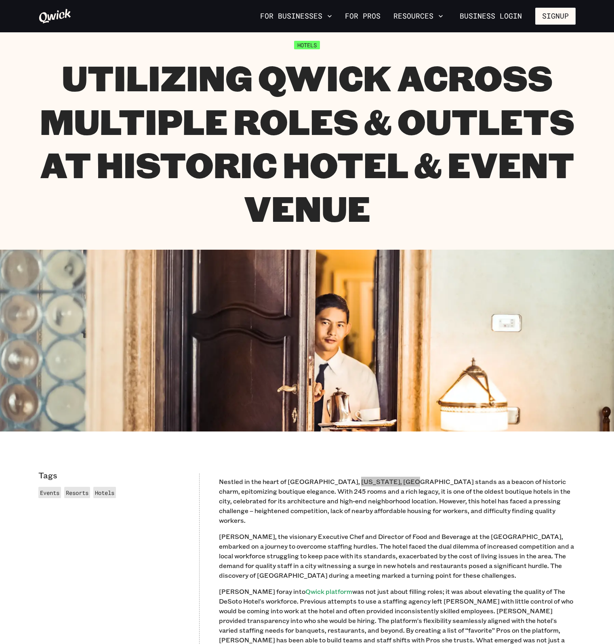
scroll to position [0, 0]
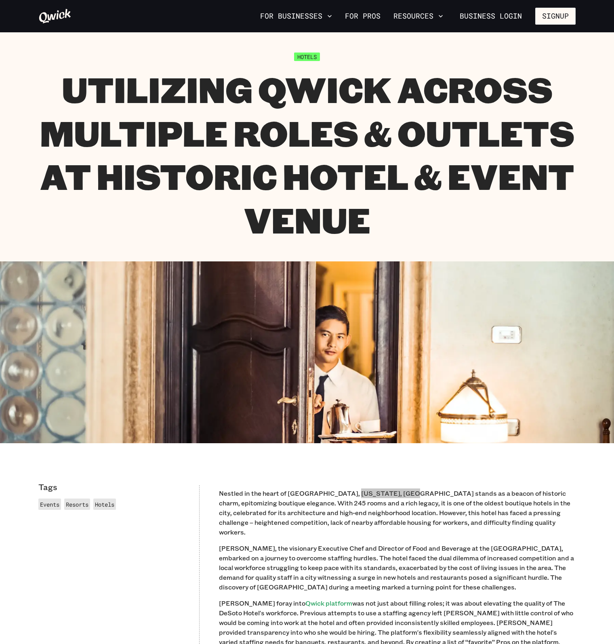
scroll to position [240, 0]
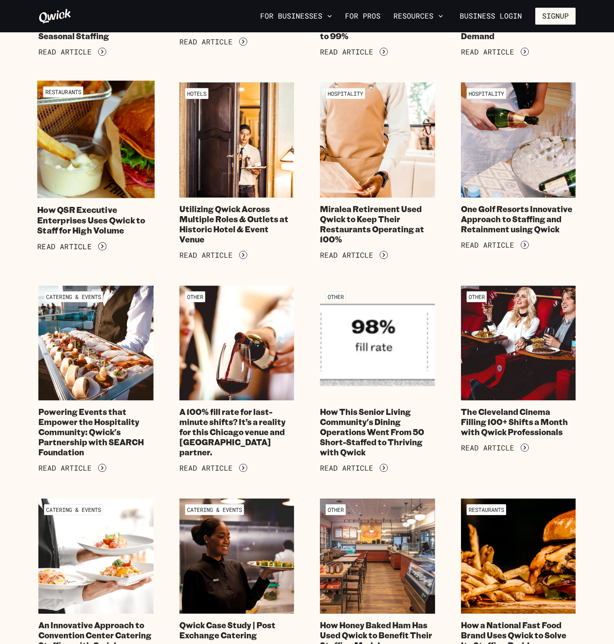
click at [101, 218] on h4 "How QSR Executive Enterprises Uses Qwick to Staff for High Volume" at bounding box center [95, 220] width 117 height 31
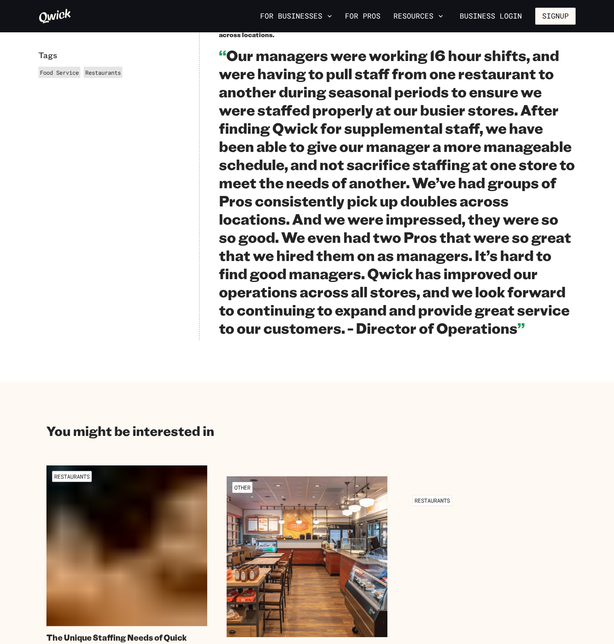
scroll to position [889, 0]
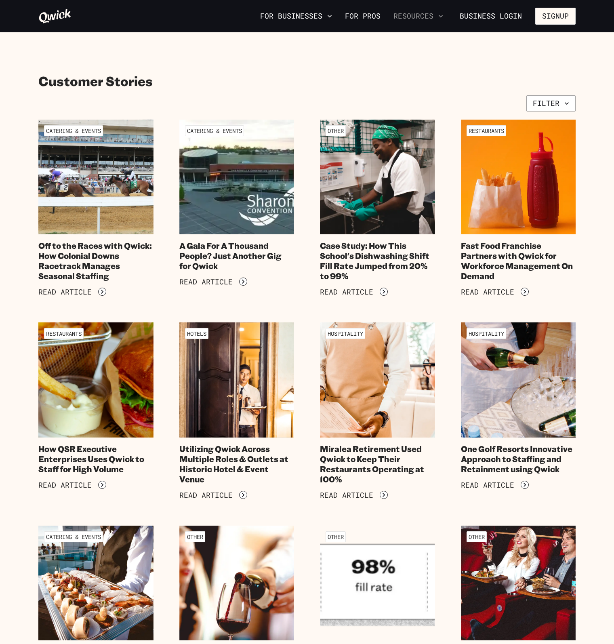
click at [434, 17] on button "Resources" at bounding box center [418, 16] width 56 height 14
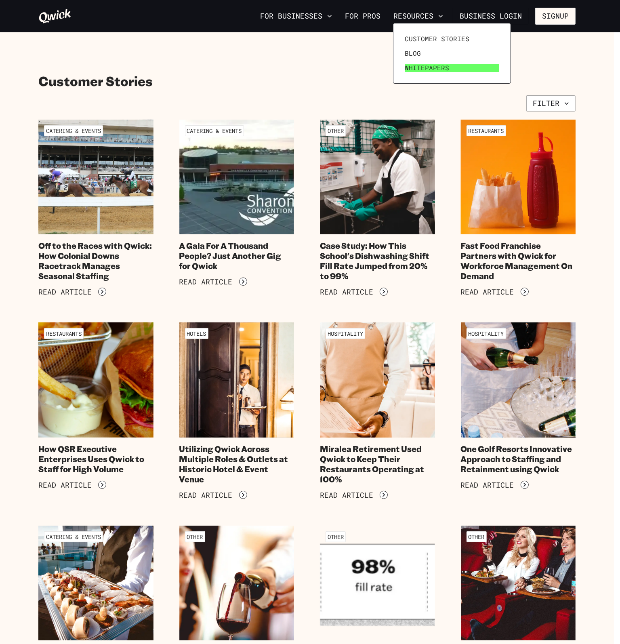
click at [415, 70] on span "Whitepapers" at bounding box center [427, 68] width 44 height 8
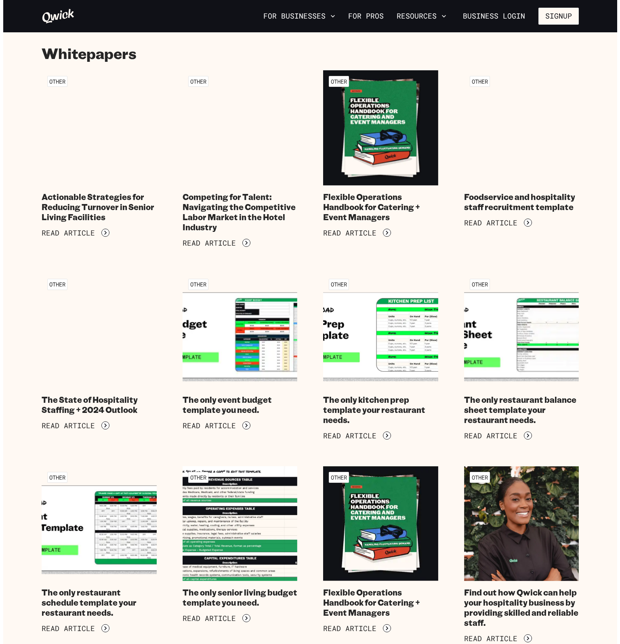
scroll to position [121, 0]
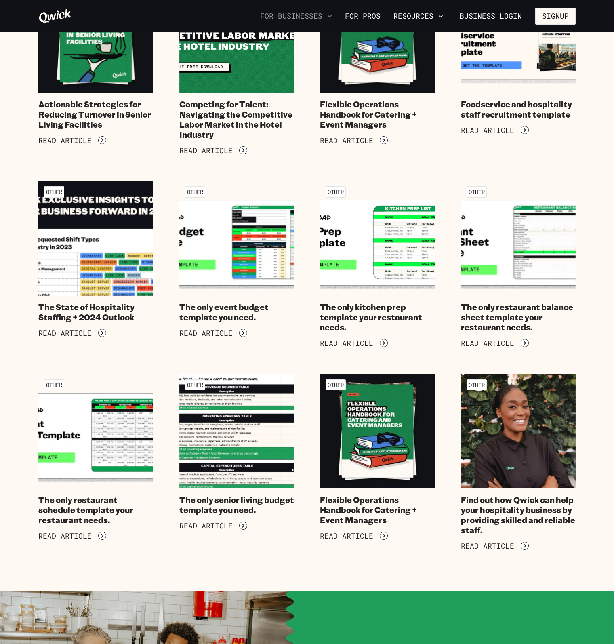
click at [316, 19] on button "For Businesses" at bounding box center [296, 16] width 78 height 14
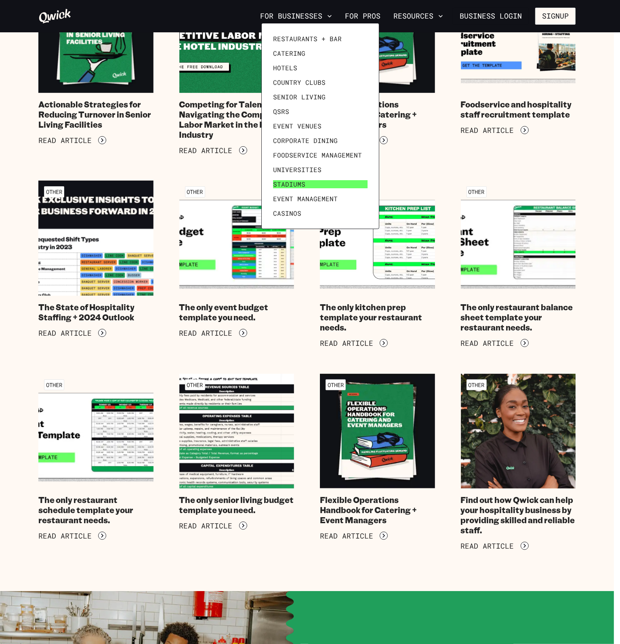
click at [282, 186] on span "Stadiums" at bounding box center [289, 184] width 32 height 8
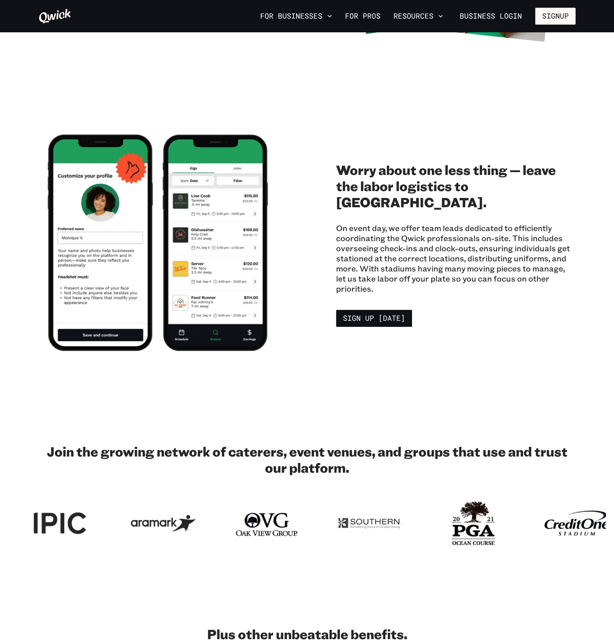
scroll to position [1455, 0]
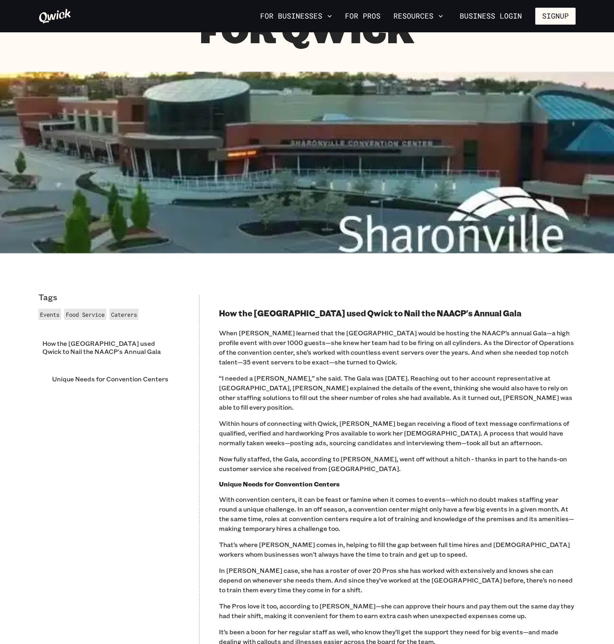
scroll to position [202, 0]
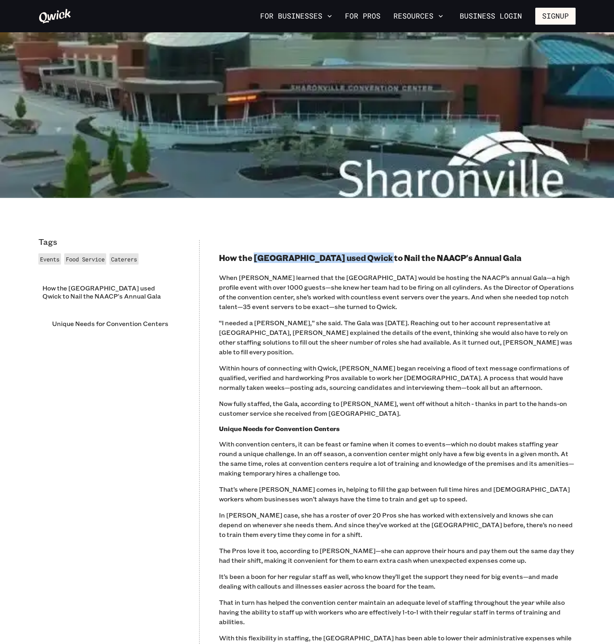
drag, startPoint x: 255, startPoint y: 262, endPoint x: 375, endPoint y: 259, distance: 119.7
click at [375, 259] on h2 "How the Sharonville Convention Center used Qwick to Nail the NAACP's Annual Gala" at bounding box center [397, 258] width 357 height 10
copy h2 "Sharonville Convention Center"
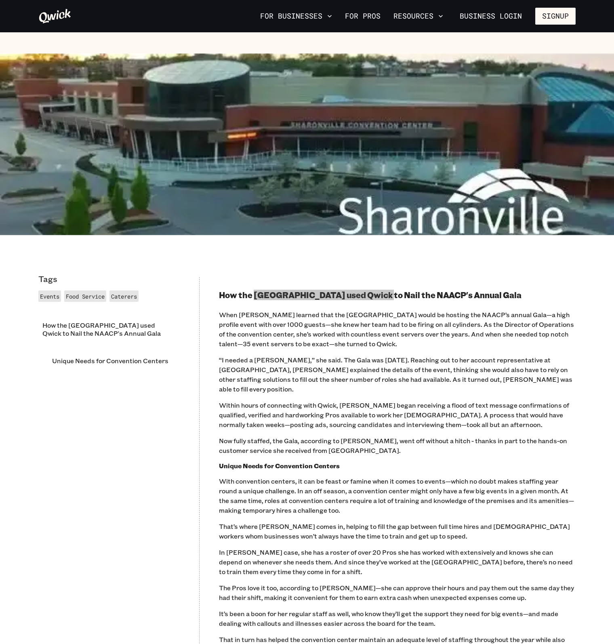
scroll to position [121, 0]
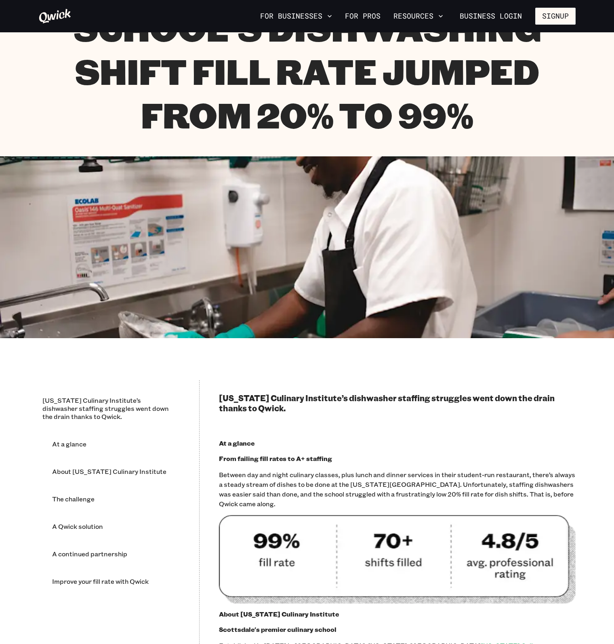
scroll to position [121, 0]
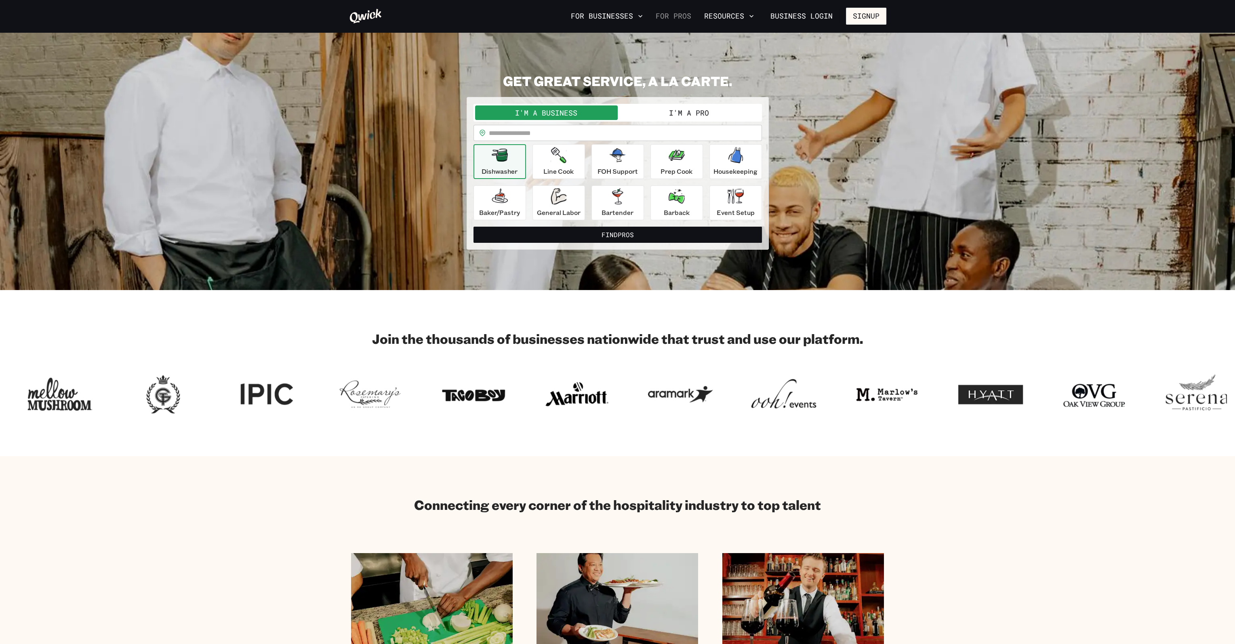
click at [681, 12] on link "For Pros" at bounding box center [674, 16] width 42 height 14
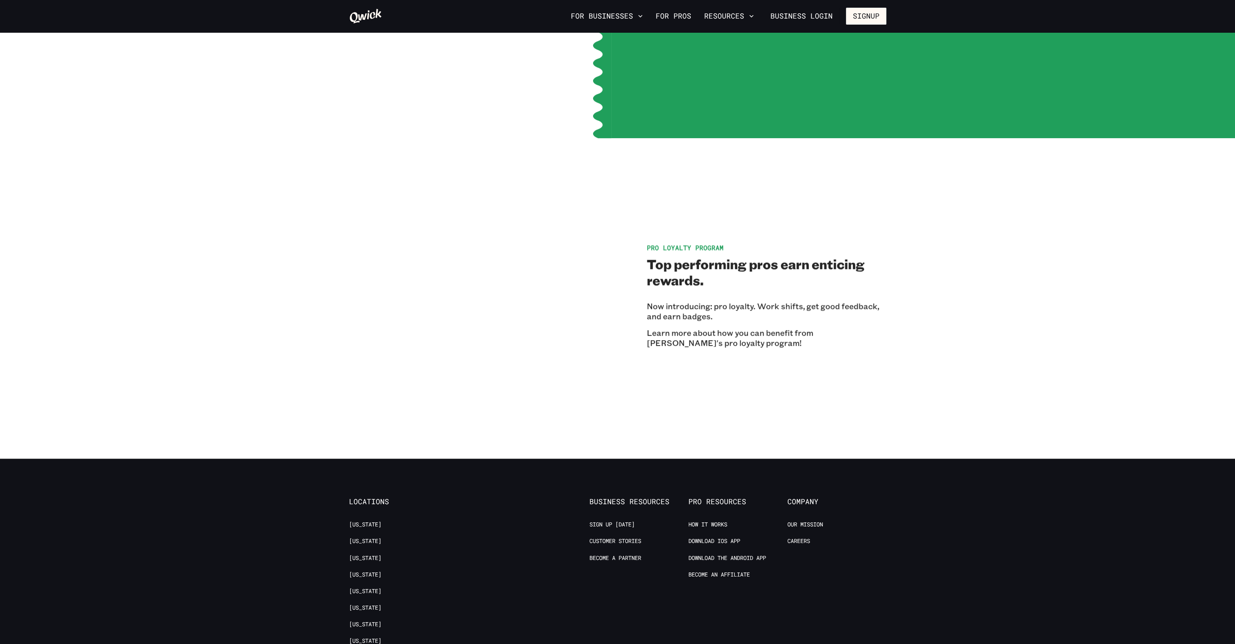
scroll to position [1455, 0]
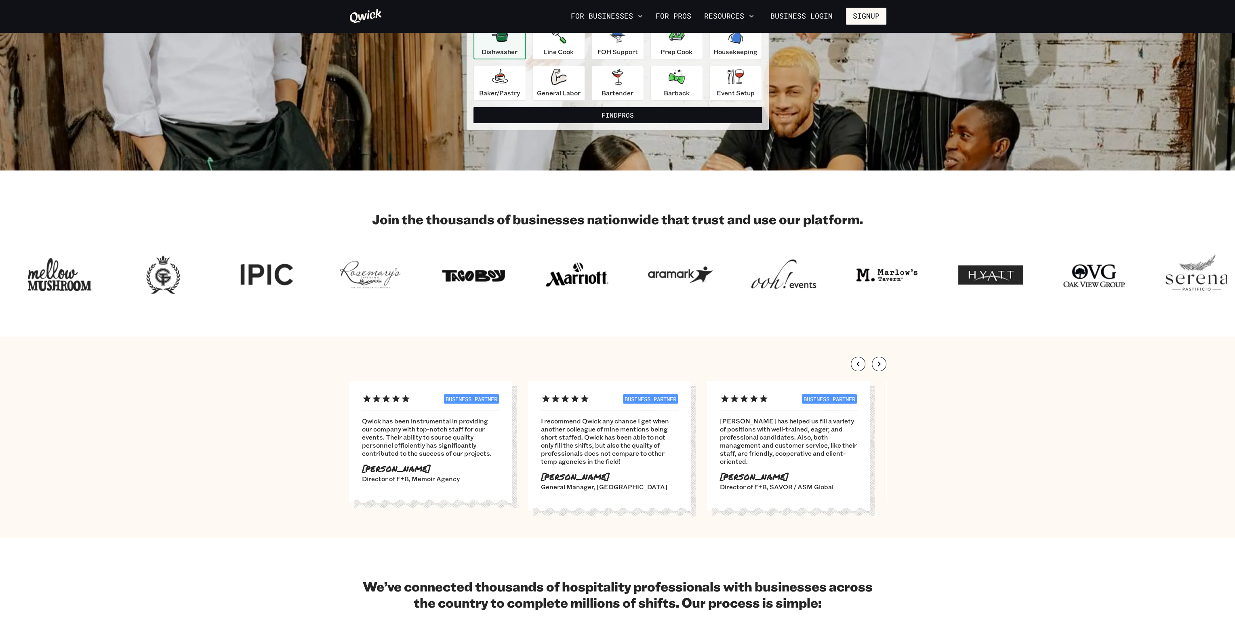
scroll to position [121, 0]
